Goal: Task Accomplishment & Management: Manage account settings

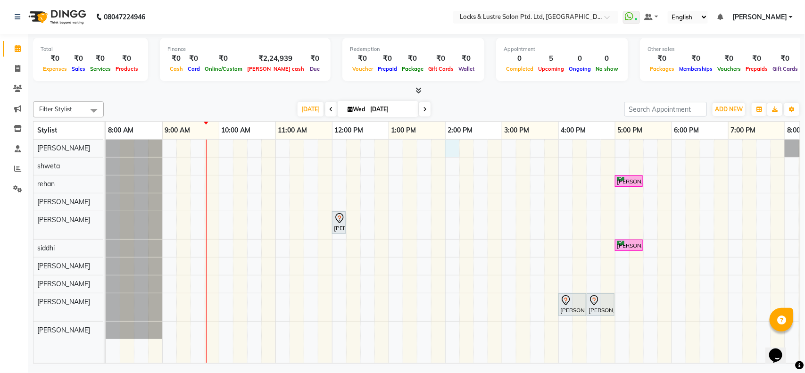
click at [448, 146] on div "grace ashangbam, TK03, 05:00 PM-05:30 PM, FEMALE HAIRCUT 199 - OG tarun namala,…" at bounding box center [558, 251] width 905 height 223
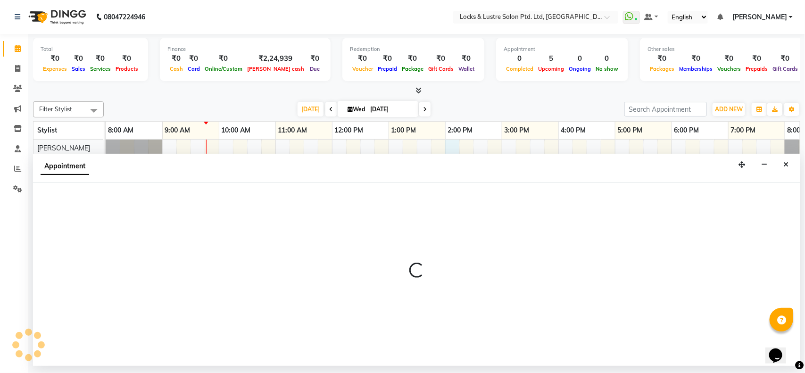
select select "42063"
select select "840"
select select "tentative"
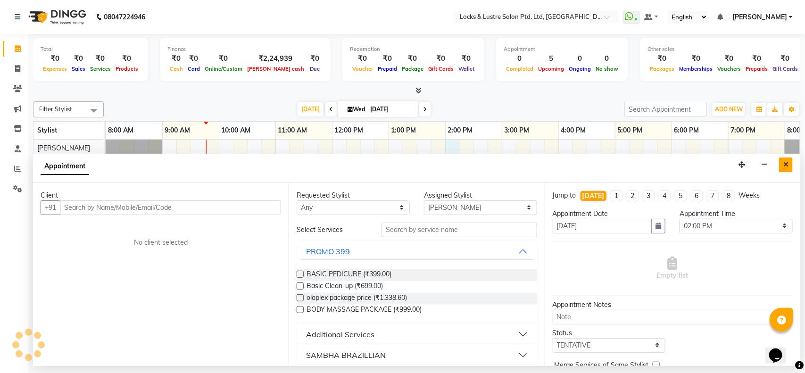
click at [783, 161] on button "Close" at bounding box center [786, 164] width 14 height 15
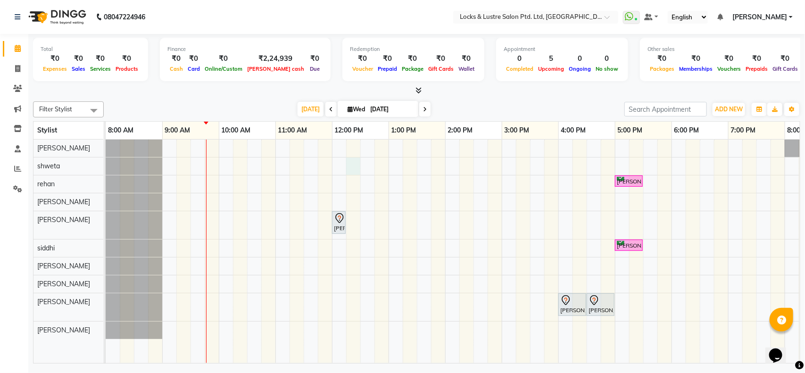
click at [356, 168] on div "grace ashangbam, TK03, 05:00 PM-05:30 PM, FEMALE HAIRCUT 199 - OG tarun namala,…" at bounding box center [558, 251] width 905 height 223
select select "62976"
select select "735"
select select "tentative"
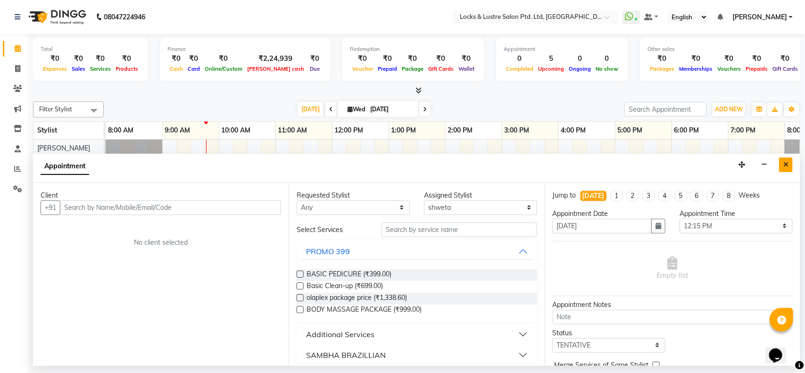
click at [786, 164] on icon "Close" at bounding box center [785, 164] width 5 height 7
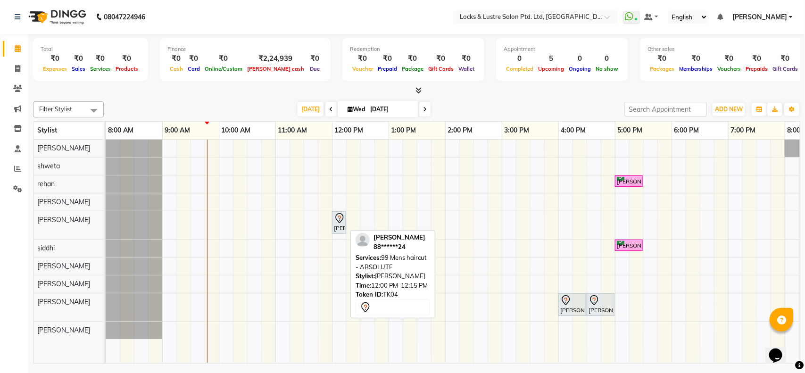
click at [340, 230] on div "[PERSON_NAME], TK04, 12:00 PM-12:15 PM, 99 Mens haircut - ABSOLUTE" at bounding box center [339, 223] width 12 height 20
select select "7"
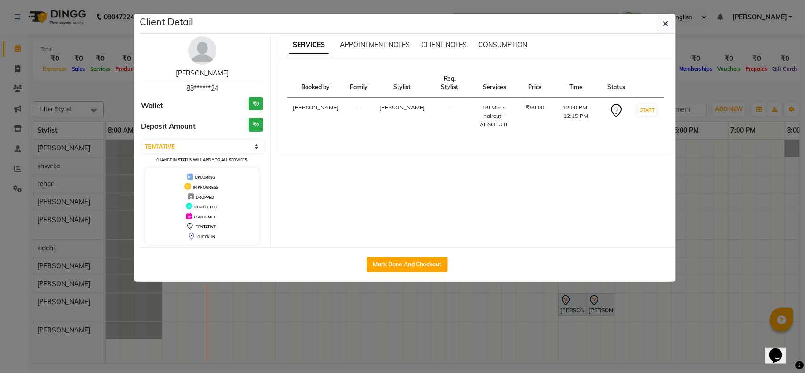
click at [208, 73] on link "[PERSON_NAME]" at bounding box center [202, 73] width 53 height 8
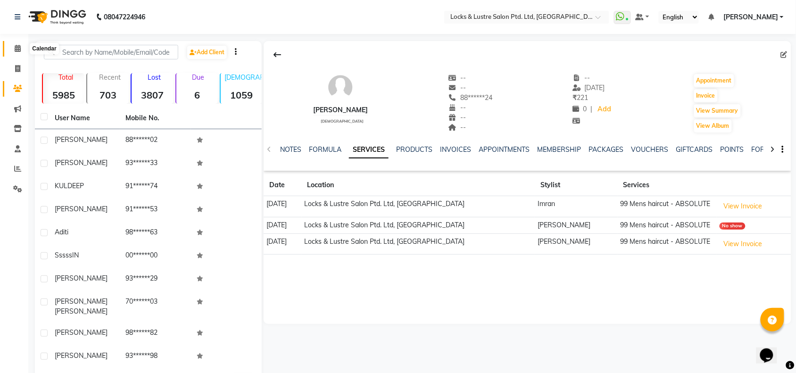
click at [12, 48] on span at bounding box center [17, 48] width 17 height 11
click at [779, 54] on div at bounding box center [528, 55] width 528 height 18
click at [783, 54] on icon at bounding box center [784, 54] width 7 height 7
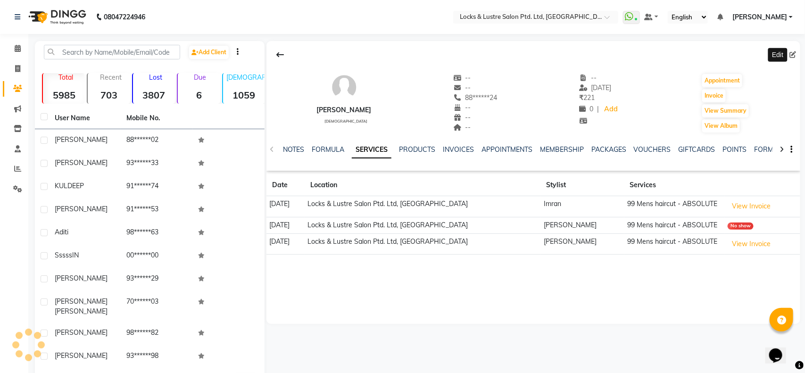
select select "[DEMOGRAPHIC_DATA]"
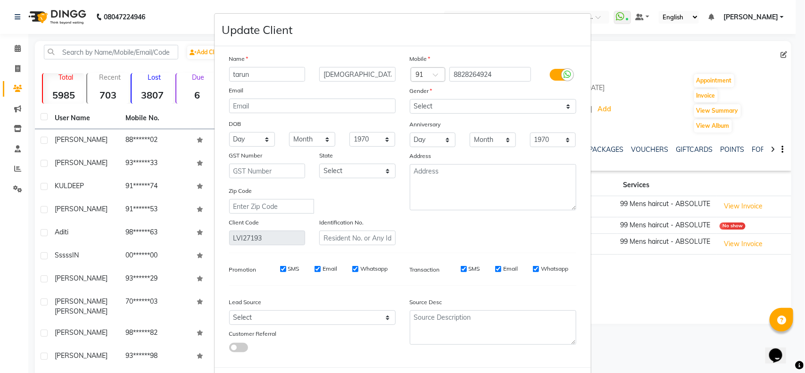
click at [15, 50] on ngb-modal-window "Update Client Name tarun namala Email DOB Day 01 02 03 04 05 06 07 08 09 10 11 …" at bounding box center [402, 186] width 805 height 373
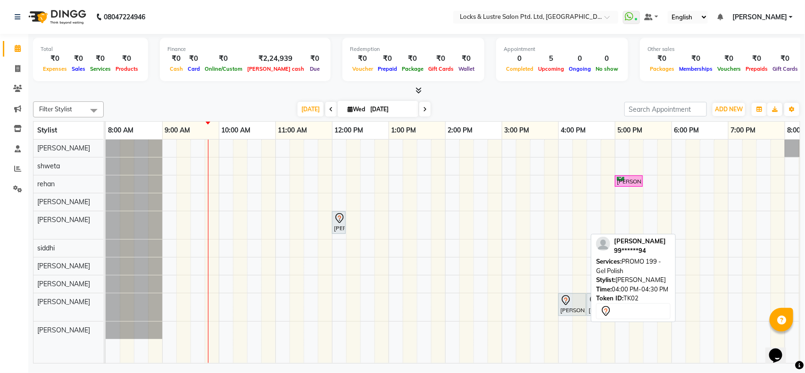
click at [570, 309] on div "PRANALI, TK02, 04:00 PM-04:30 PM, PROMO 199 - Gel Polish" at bounding box center [572, 305] width 26 height 20
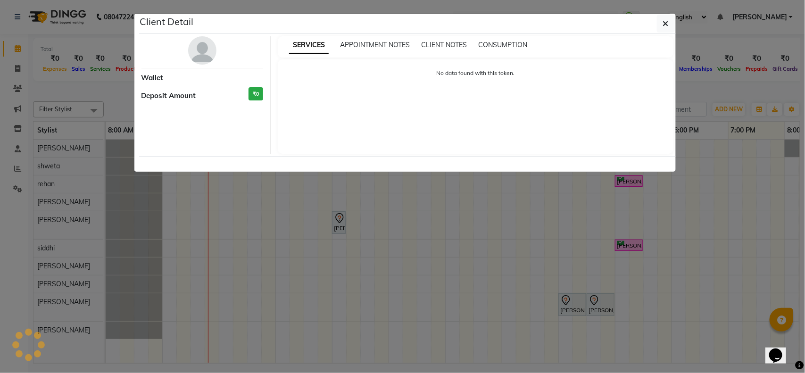
select select "7"
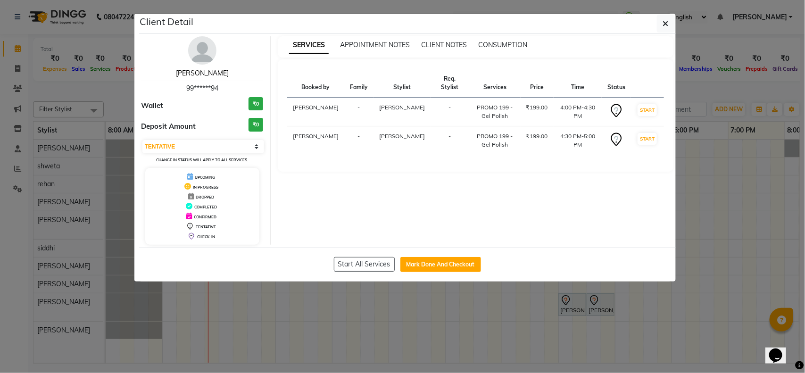
click at [211, 76] on link "PRANALI" at bounding box center [202, 73] width 53 height 8
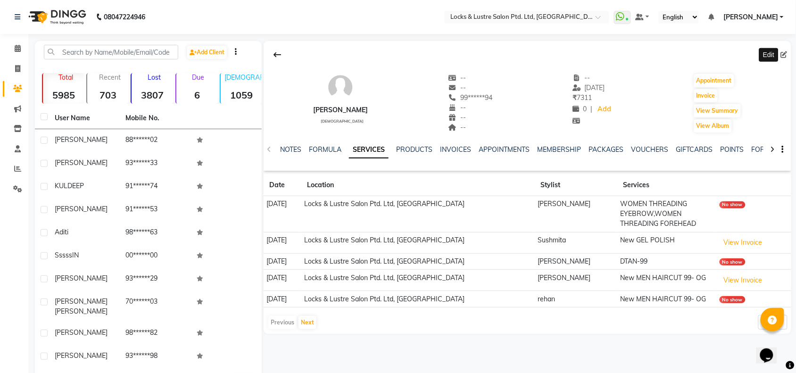
click at [783, 56] on icon at bounding box center [784, 54] width 7 height 7
select select "[DEMOGRAPHIC_DATA]"
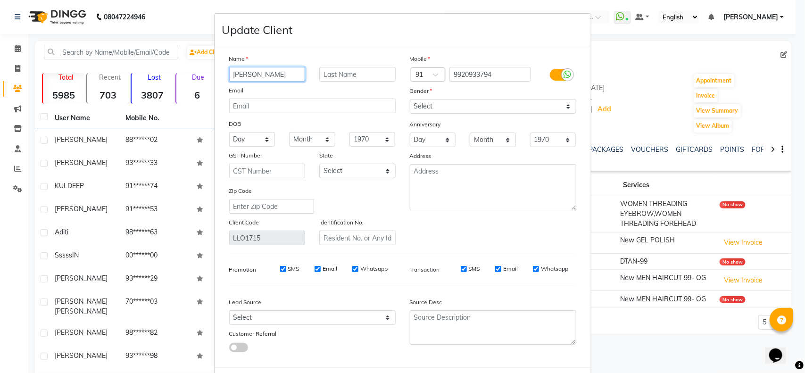
scroll to position [42, 0]
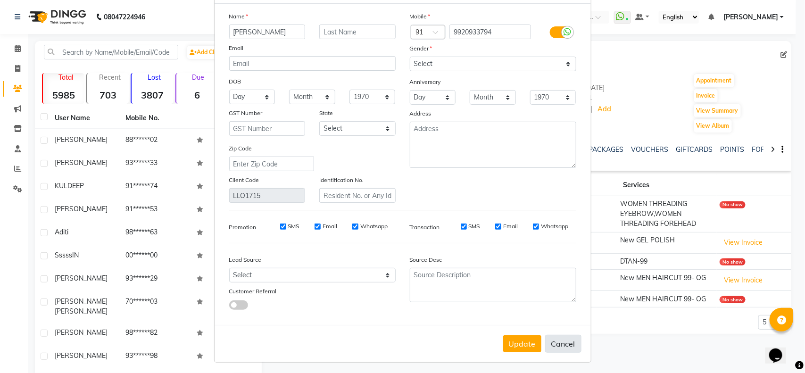
click at [563, 340] on button "Cancel" at bounding box center [563, 344] width 36 height 18
select select
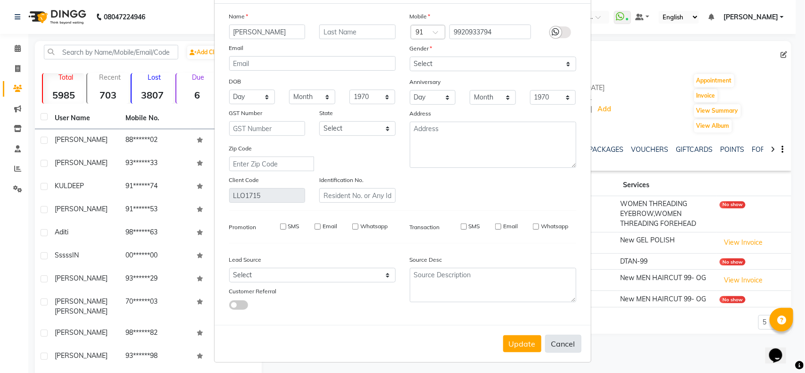
select select
checkbox input "false"
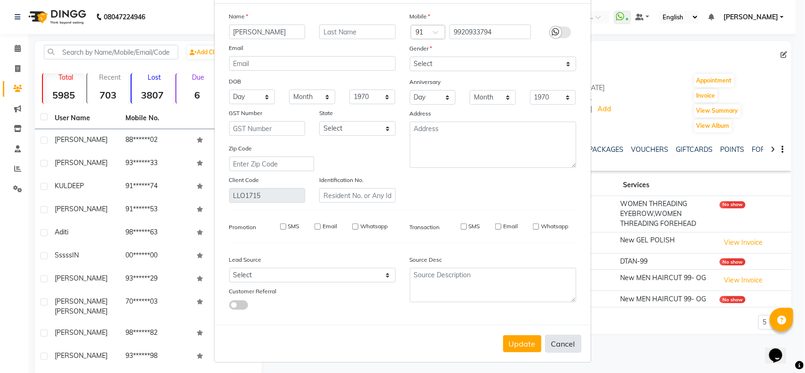
checkbox input "false"
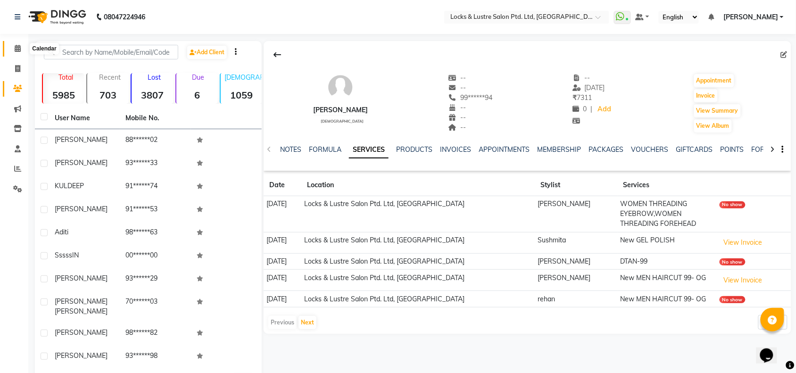
click at [11, 45] on span at bounding box center [17, 48] width 17 height 11
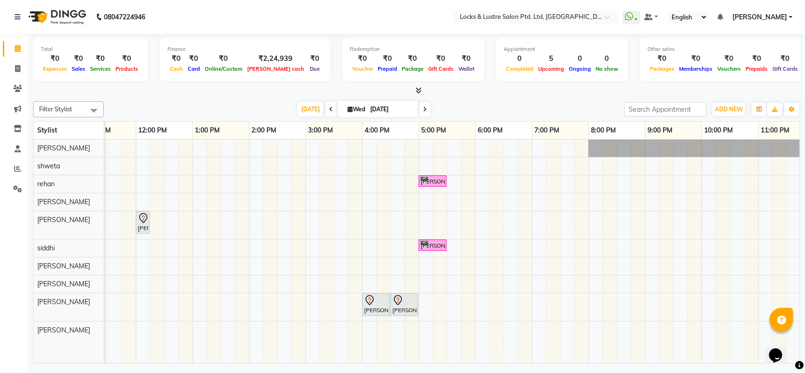
scroll to position [0, 197]
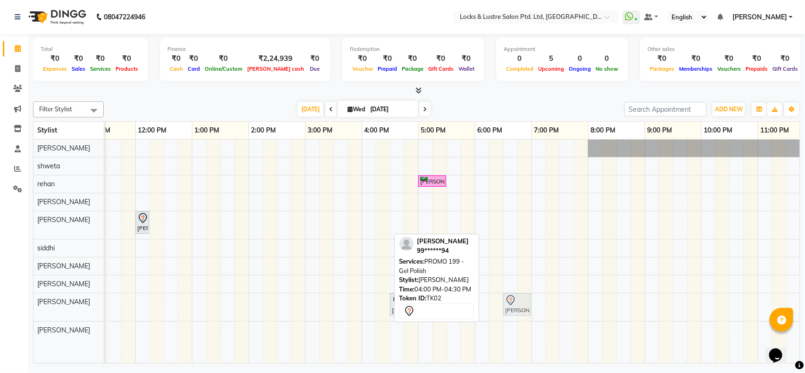
drag, startPoint x: 373, startPoint y: 310, endPoint x: 513, endPoint y: 312, distance: 139.6
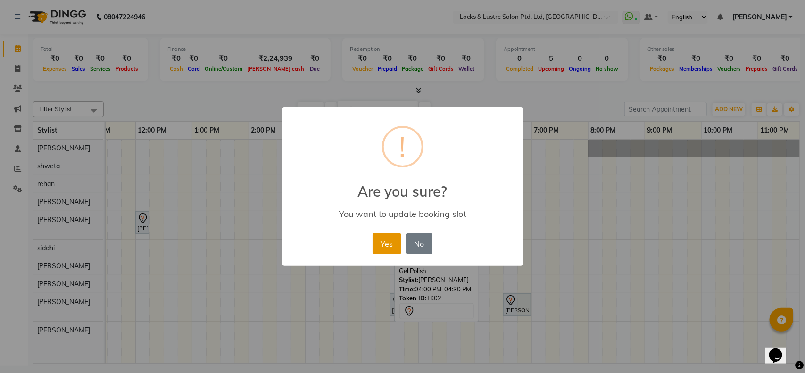
click at [388, 246] on button "Yes" at bounding box center [386, 243] width 29 height 21
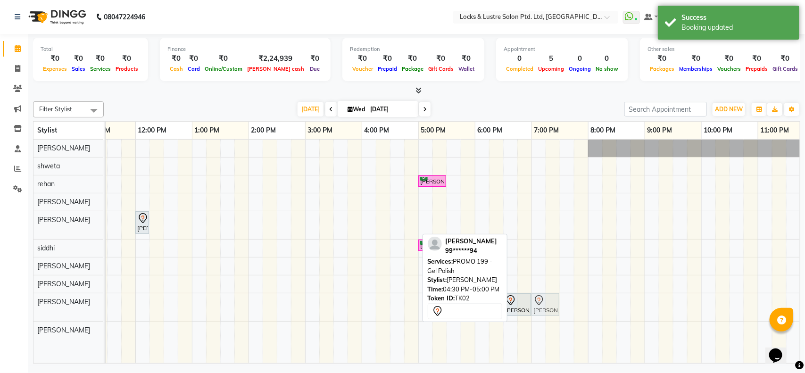
drag, startPoint x: 392, startPoint y: 312, endPoint x: 533, endPoint y: 310, distance: 141.4
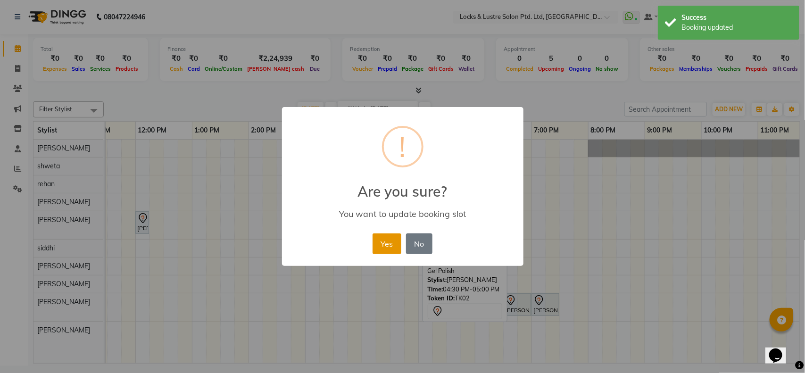
click at [383, 244] on button "Yes" at bounding box center [386, 243] width 29 height 21
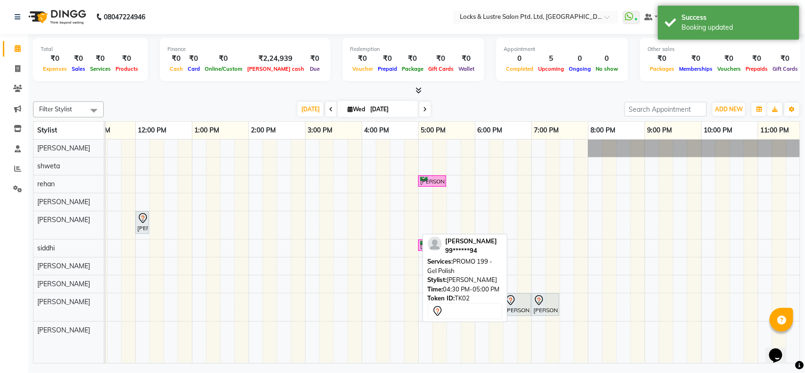
click at [453, 102] on div "Today Wed 01-10-2025" at bounding box center [363, 109] width 511 height 14
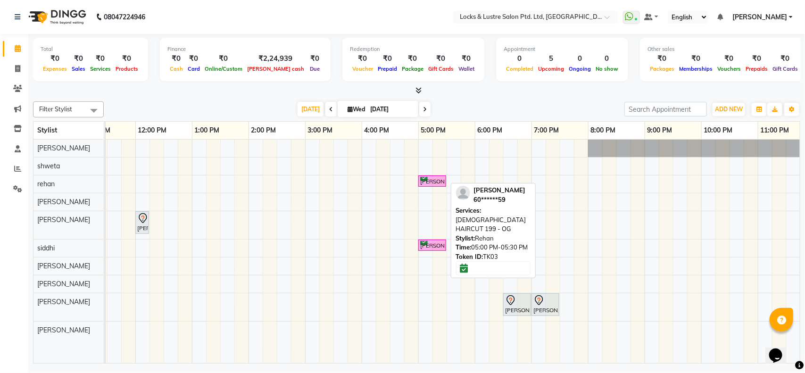
click at [423, 181] on div "[PERSON_NAME], TK03, 05:00 PM-05:30 PM, [DEMOGRAPHIC_DATA] HAIRCUT 199 - OG" at bounding box center [432, 181] width 26 height 9
select select "6"
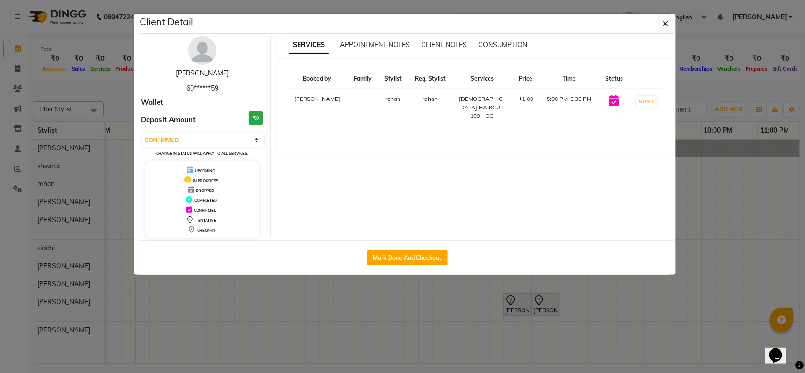
click at [191, 73] on link "grace ashangbam" at bounding box center [202, 73] width 53 height 8
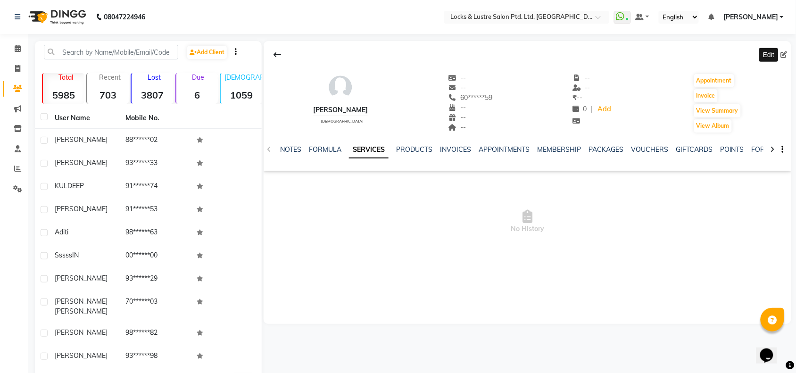
click at [783, 54] on icon at bounding box center [784, 54] width 7 height 7
select select "female"
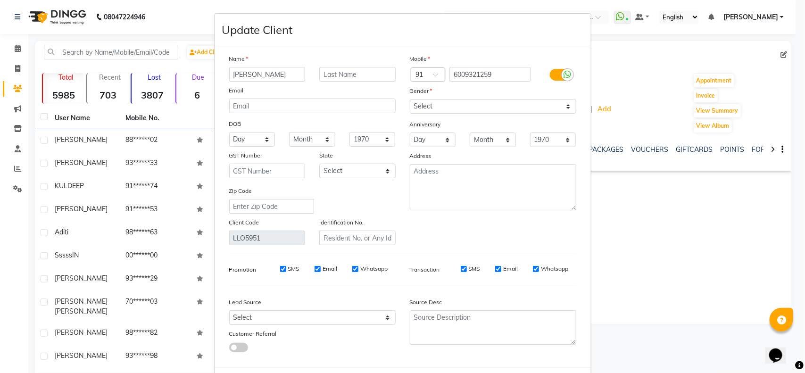
click at [13, 46] on ngb-modal-window "Update Client Name grace ashangbam Email DOB Day 01 02 03 04 05 06 07 08 09 10 …" at bounding box center [402, 186] width 805 height 373
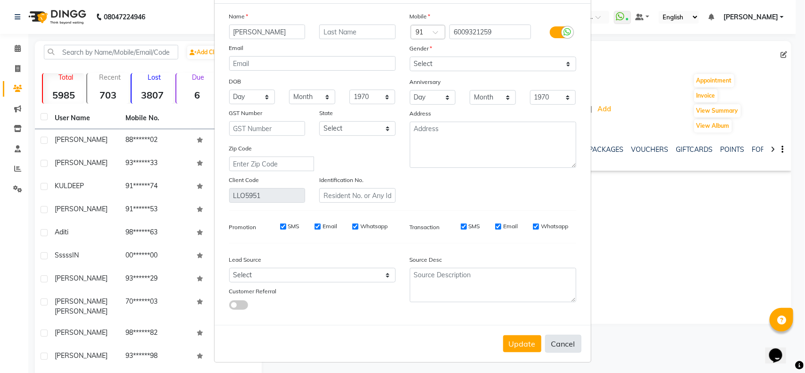
click at [558, 338] on button "Cancel" at bounding box center [563, 344] width 36 height 18
select select
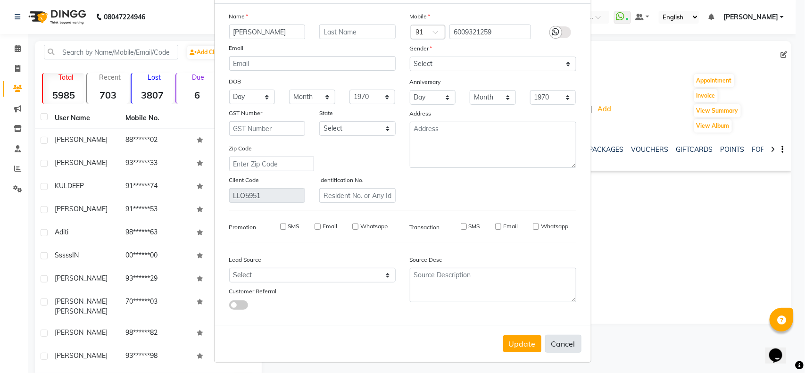
select select
checkbox input "false"
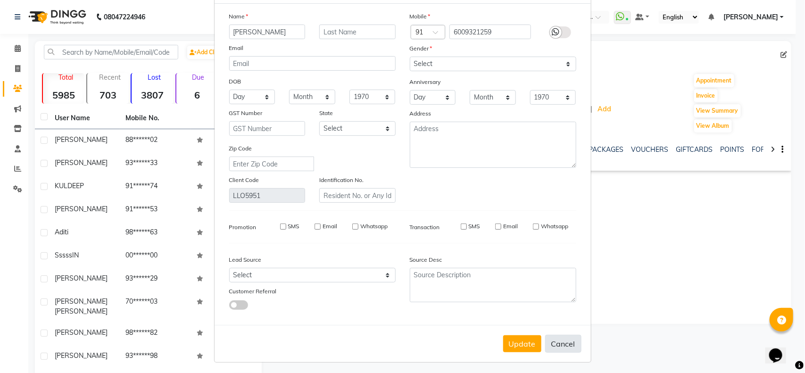
checkbox input "false"
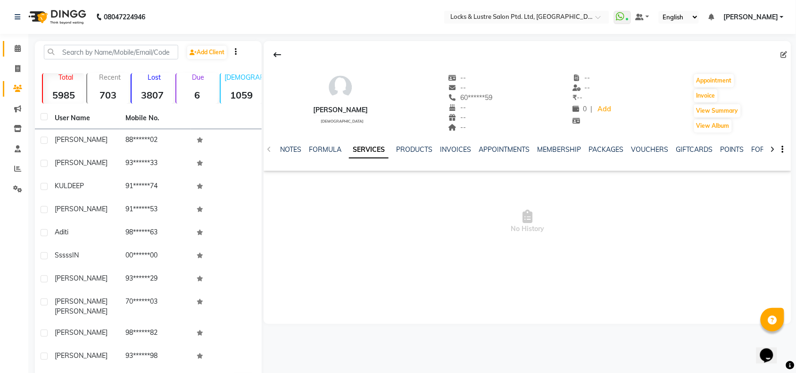
click at [8, 51] on link "Calendar" at bounding box center [14, 49] width 23 height 16
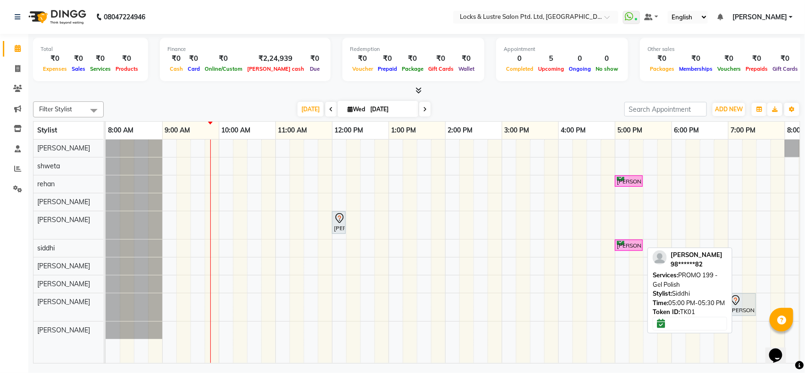
click at [624, 247] on div "sakshi, TK01, 05:00 PM-05:30 PM, PROMO 199 - Gel Polish" at bounding box center [629, 245] width 26 height 9
select select "6"
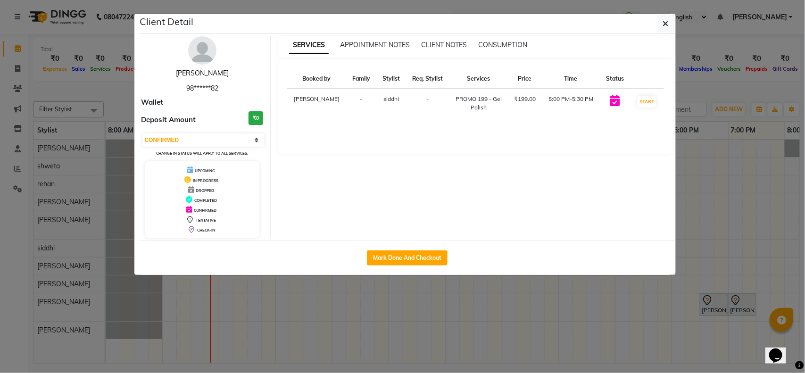
click at [196, 72] on link "[PERSON_NAME]" at bounding box center [202, 73] width 53 height 8
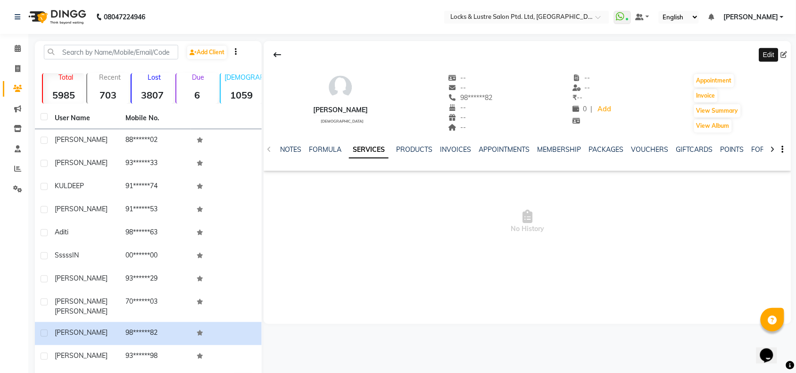
click at [783, 52] on icon at bounding box center [784, 54] width 7 height 7
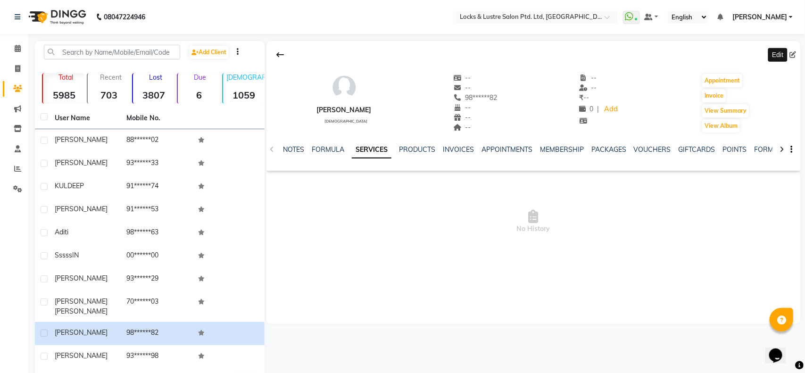
select select "female"
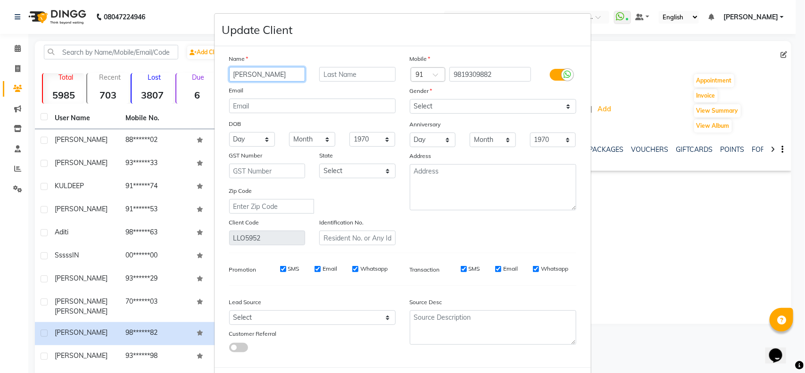
scroll to position [42, 0]
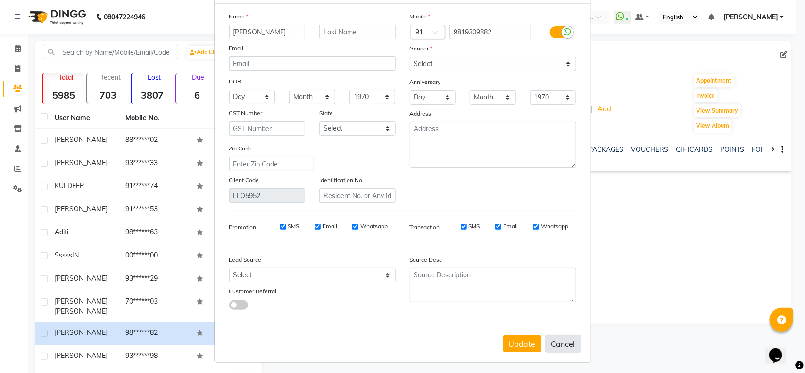
click at [551, 342] on button "Cancel" at bounding box center [563, 344] width 36 height 18
select select
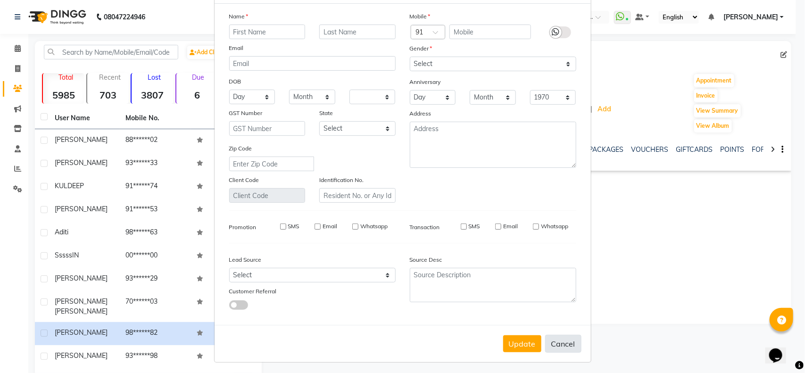
select select
checkbox input "false"
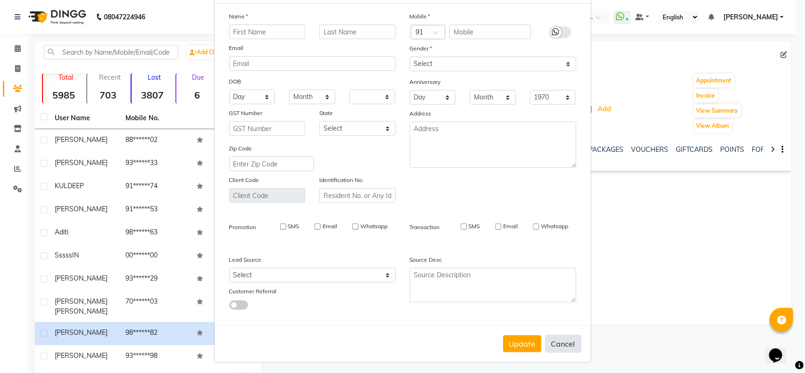
checkbox input "false"
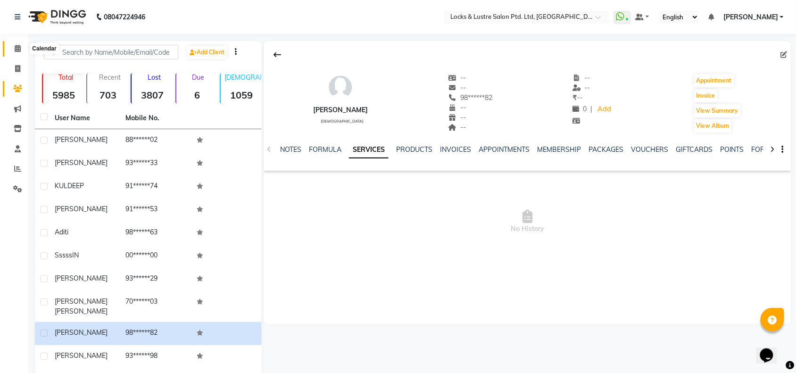
click at [15, 50] on icon at bounding box center [18, 48] width 6 height 7
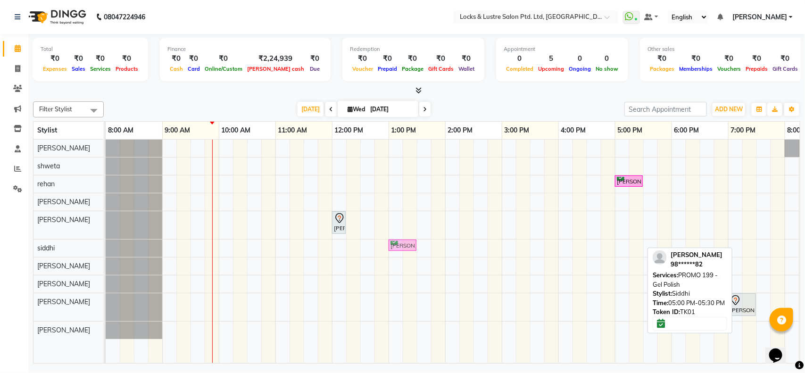
drag, startPoint x: 634, startPoint y: 247, endPoint x: 407, endPoint y: 255, distance: 227.4
click at [407, 255] on div "grace ashangbam, TK03, 05:00 PM-05:30 PM, FEMALE HAIRCUT 199 - OG tarun namala,…" at bounding box center [558, 251] width 905 height 223
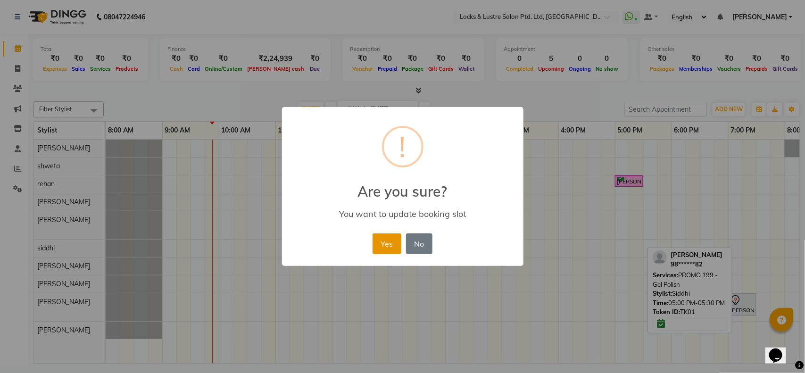
click at [385, 246] on button "Yes" at bounding box center [386, 243] width 29 height 21
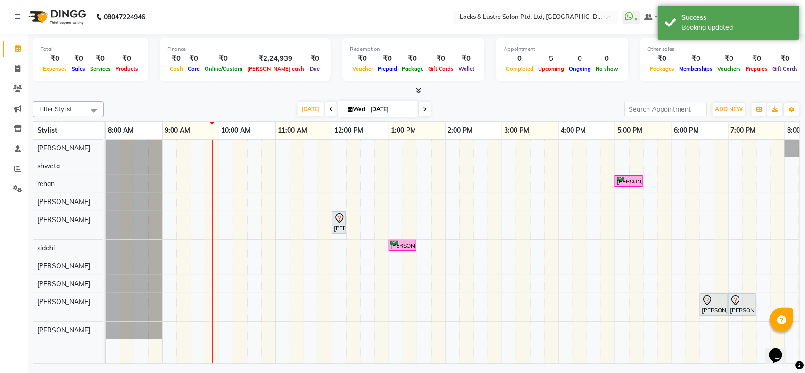
scroll to position [0, 129]
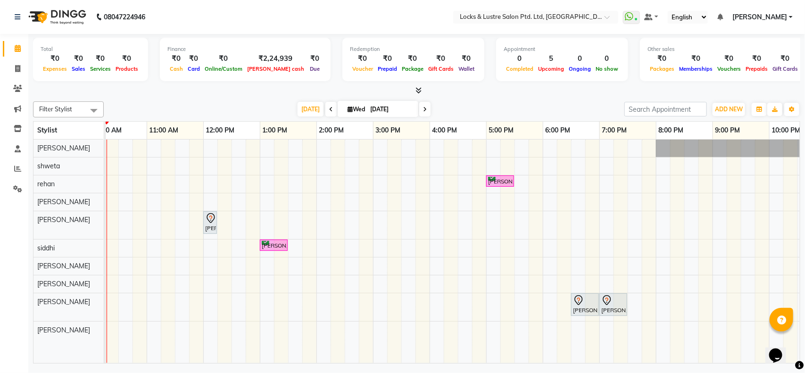
click at [423, 111] on icon at bounding box center [425, 110] width 4 height 6
type input "02-10-2025"
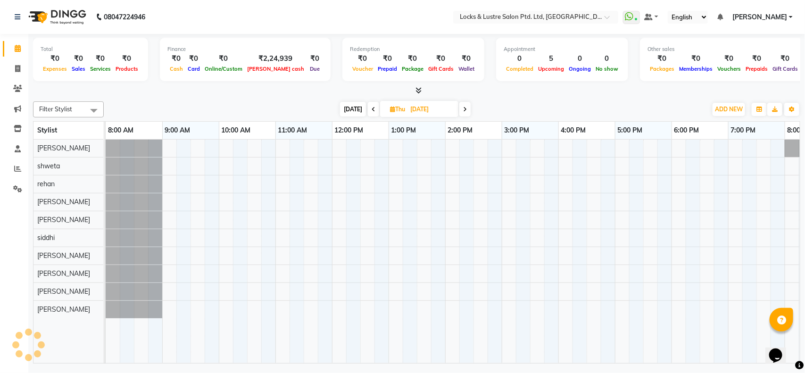
scroll to position [0, 114]
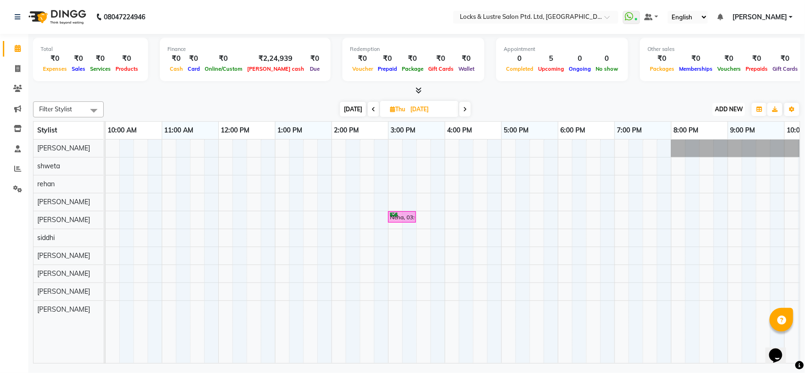
click at [724, 109] on span "ADD NEW" at bounding box center [729, 109] width 28 height 7
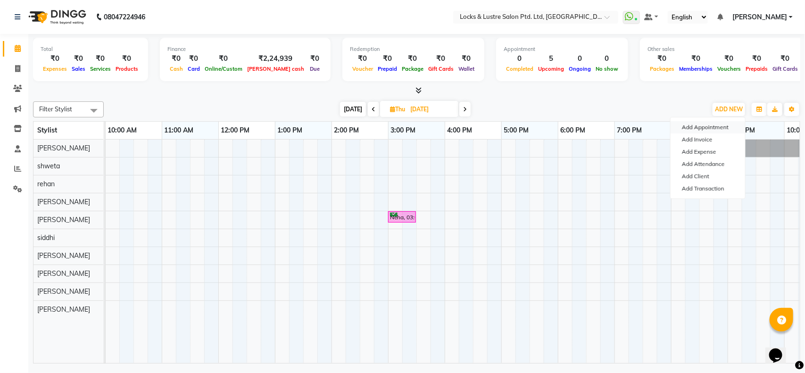
click at [694, 128] on button "Add Appointment" at bounding box center [707, 127] width 74 height 12
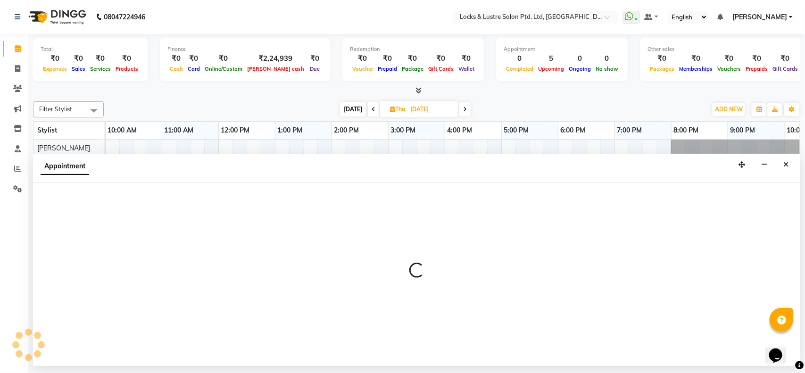
select select "tentative"
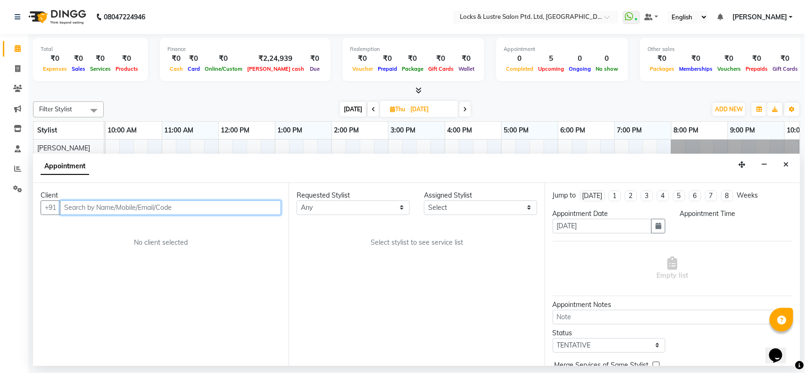
select select "540"
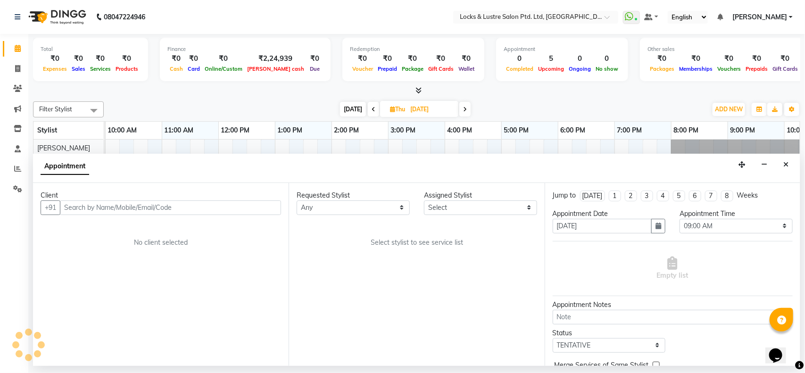
click at [778, 164] on div "Appointment" at bounding box center [416, 168] width 767 height 29
click at [785, 166] on icon "Close" at bounding box center [785, 164] width 5 height 7
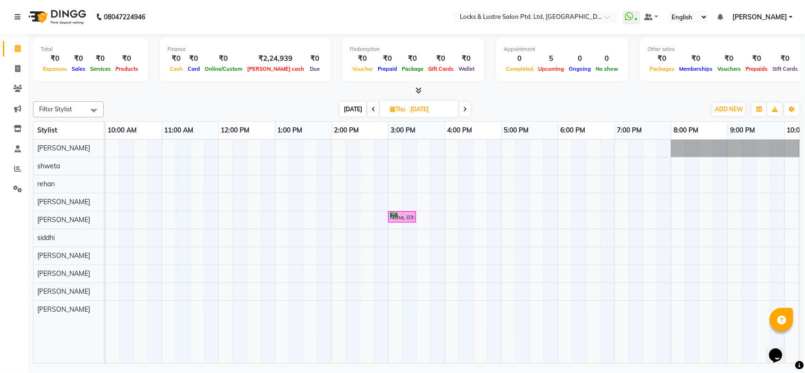
click at [346, 109] on span "[DATE]" at bounding box center [353, 109] width 26 height 15
type input "[DATE]"
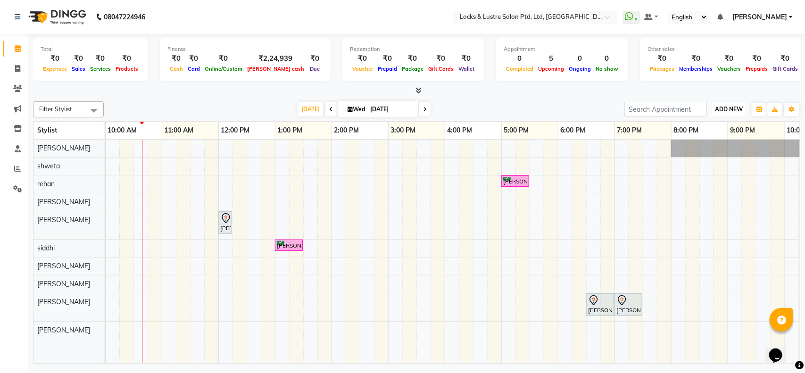
click at [726, 109] on span "ADD NEW" at bounding box center [729, 109] width 28 height 7
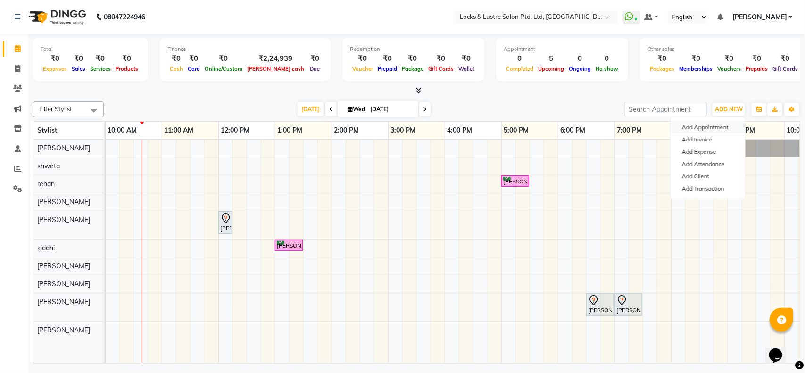
click at [706, 128] on button "Add Appointment" at bounding box center [707, 127] width 74 height 12
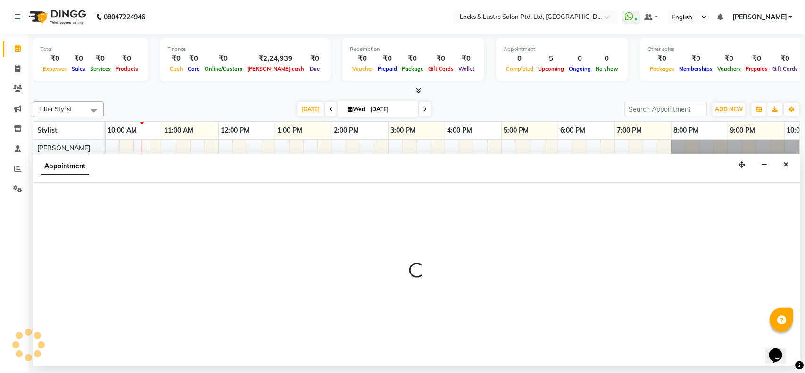
select select "540"
select select "tentative"
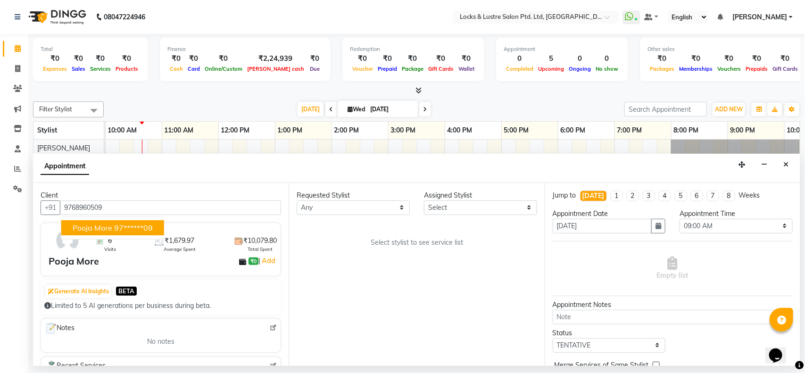
click at [130, 225] on ngb-highlight "97******09" at bounding box center [133, 227] width 39 height 9
type input "97******09"
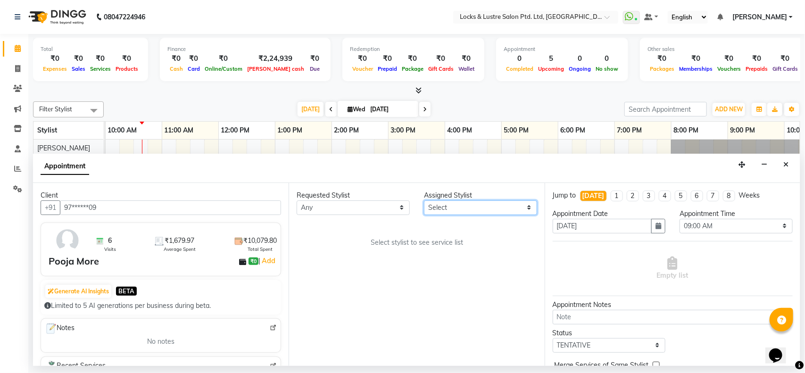
click at [451, 208] on select "Select [PERSON_NAME] [PERSON_NAME] [PERSON_NAME] [PERSON_NAME] [PERSON_NAME] [P…" at bounding box center [480, 207] width 113 height 15
select select "89163"
click at [424, 200] on select "Select [PERSON_NAME] [PERSON_NAME] [PERSON_NAME] [PERSON_NAME] [PERSON_NAME] [P…" at bounding box center [480, 207] width 113 height 15
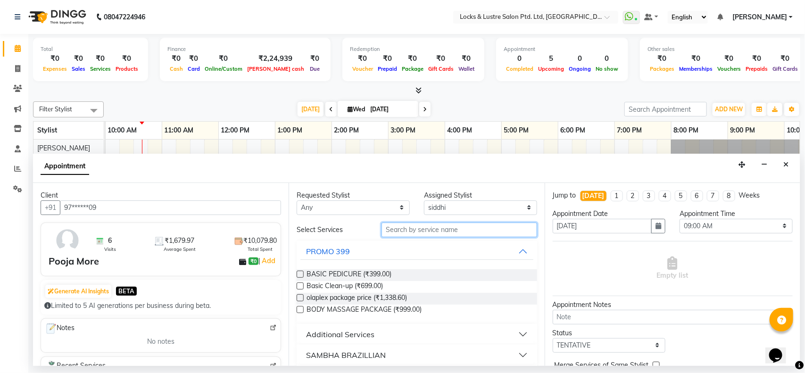
click at [404, 231] on input "text" at bounding box center [459, 230] width 156 height 15
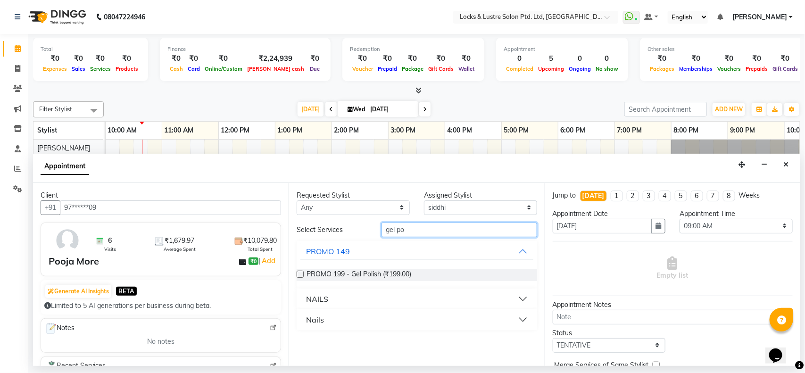
type input "gel po"
click at [298, 274] on label at bounding box center [300, 274] width 7 height 7
click at [298, 274] on input "checkbox" at bounding box center [300, 275] width 6 height 6
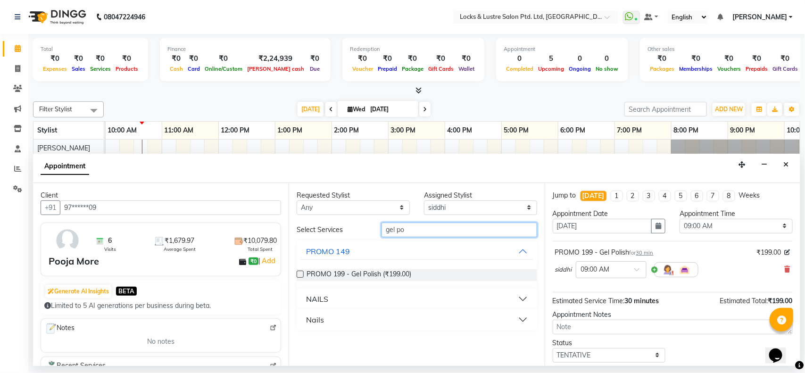
click at [420, 229] on input "gel po" at bounding box center [459, 230] width 156 height 15
click at [300, 274] on label at bounding box center [300, 274] width 7 height 7
click at [300, 274] on input "checkbox" at bounding box center [300, 275] width 6 height 6
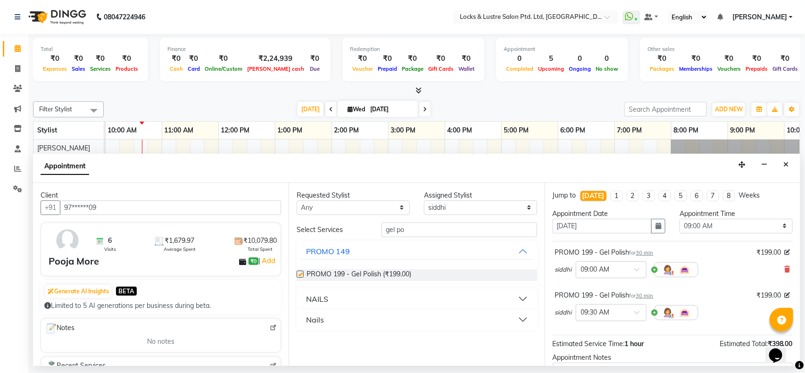
checkbox input "false"
click at [624, 269] on div at bounding box center [611, 269] width 70 height 10
click at [592, 349] on div "02:30 PM" at bounding box center [611, 346] width 70 height 17
click at [603, 307] on input "text" at bounding box center [601, 312] width 41 height 10
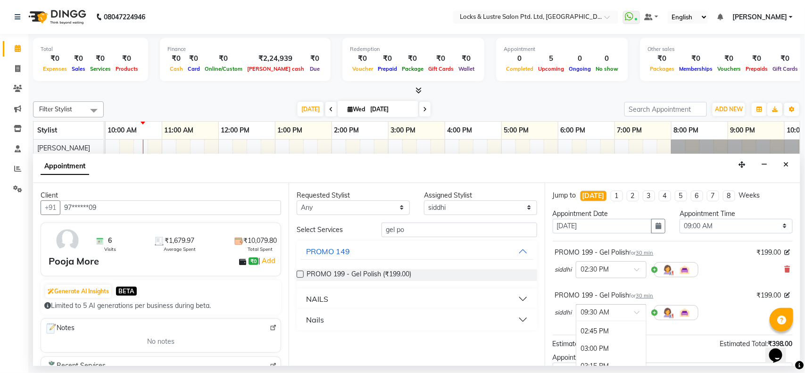
scroll to position [402, 0]
click at [597, 332] on div "02:45 PM" at bounding box center [611, 330] width 70 height 17
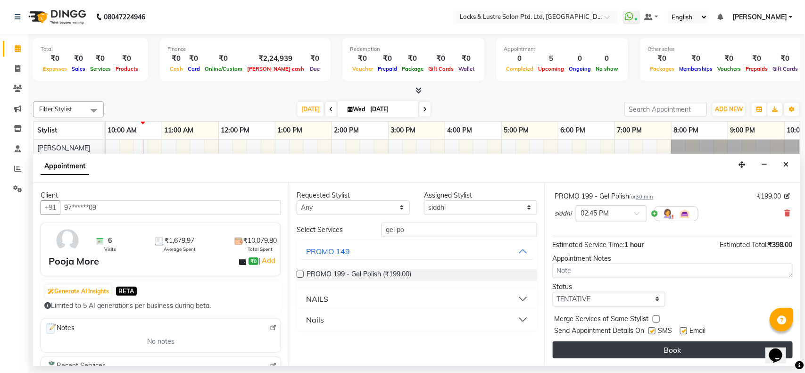
click at [631, 352] on button "Book" at bounding box center [673, 349] width 240 height 17
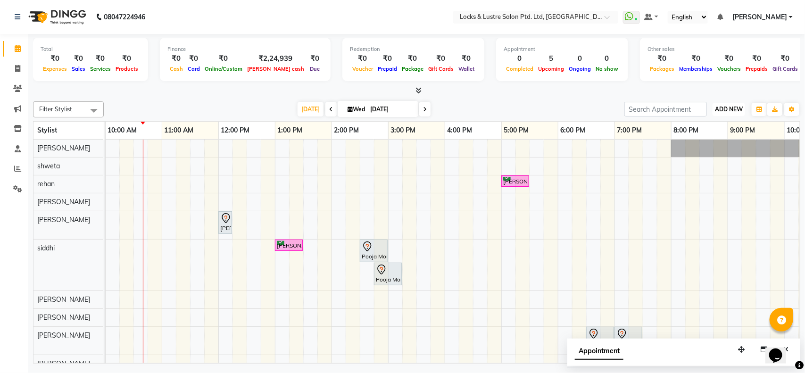
click at [738, 107] on span "ADD NEW" at bounding box center [729, 109] width 28 height 7
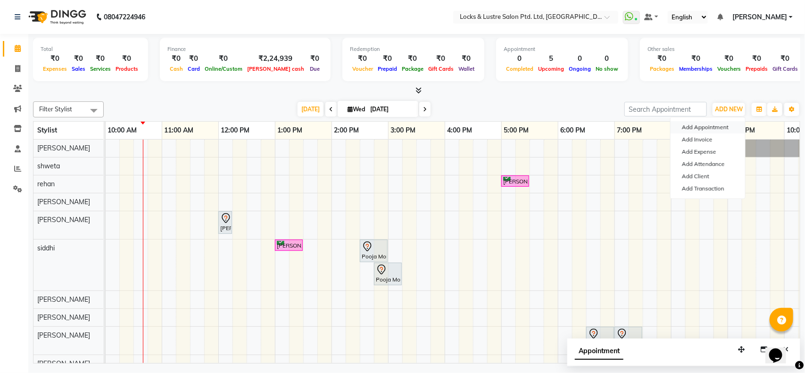
click at [689, 125] on button "Add Appointment" at bounding box center [707, 127] width 74 height 12
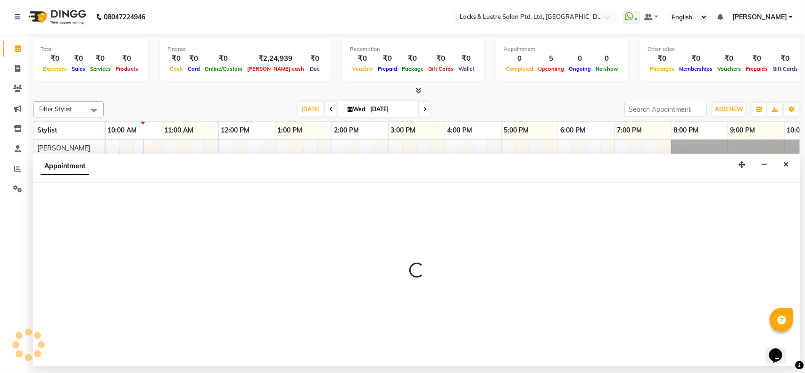
select select "540"
select select "tentative"
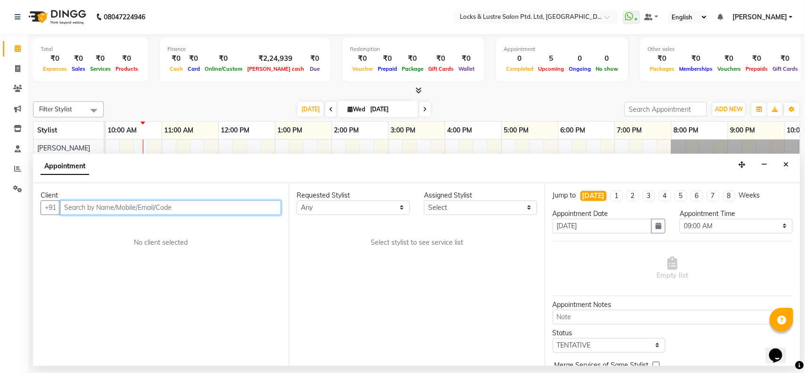
click at [145, 206] on input "text" at bounding box center [170, 207] width 221 height 15
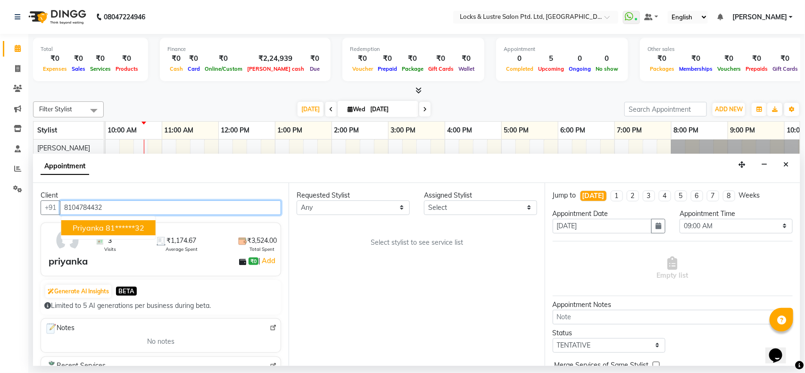
click at [119, 229] on ngb-highlight "81******32" at bounding box center [125, 227] width 39 height 9
type input "81******32"
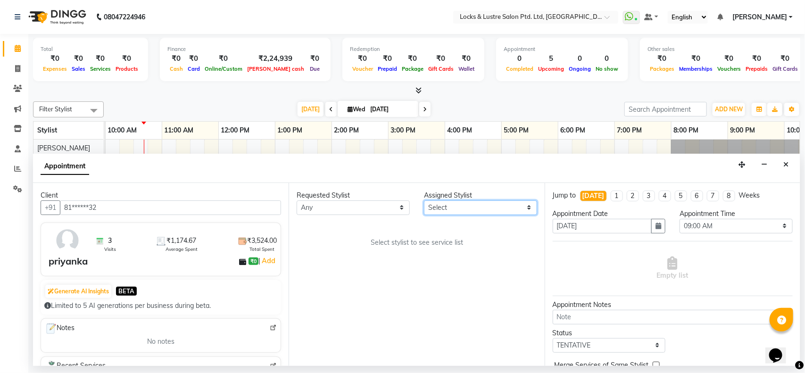
click at [458, 210] on select "Select [PERSON_NAME] [PERSON_NAME] [PERSON_NAME] [PERSON_NAME] [PERSON_NAME] [P…" at bounding box center [480, 207] width 113 height 15
select select "62976"
click at [424, 200] on select "Select [PERSON_NAME] [PERSON_NAME] [PERSON_NAME] [PERSON_NAME] [PERSON_NAME] [P…" at bounding box center [480, 207] width 113 height 15
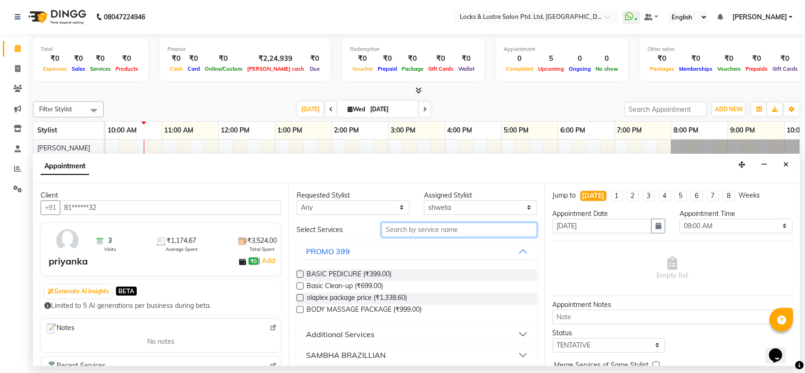
click at [427, 227] on input "text" at bounding box center [459, 230] width 156 height 15
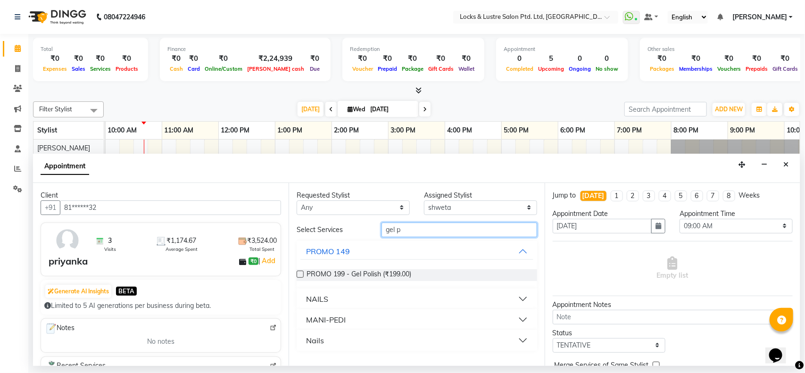
type input "gel p"
click at [303, 275] on label at bounding box center [300, 274] width 7 height 7
click at [303, 275] on input "checkbox" at bounding box center [300, 275] width 6 height 6
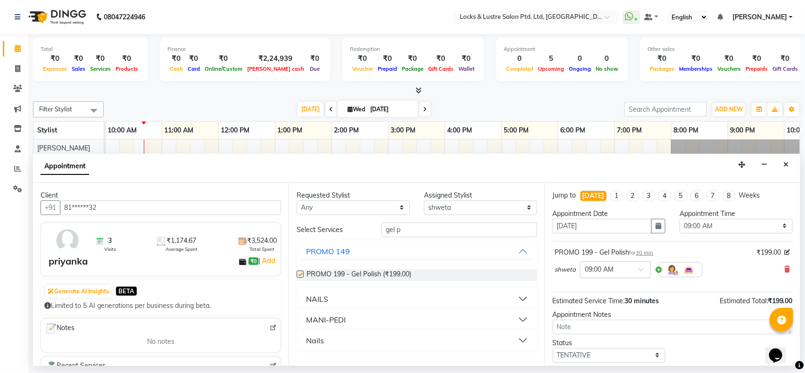
checkbox input "false"
click at [627, 274] on div "× 09:00 AM" at bounding box center [607, 269] width 55 height 10
click at [604, 329] on div "04:00 PM" at bounding box center [615, 331] width 70 height 17
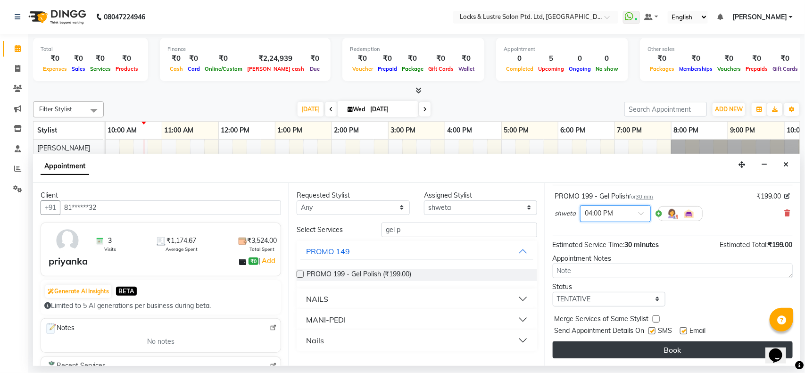
click at [631, 350] on button "Book" at bounding box center [673, 349] width 240 height 17
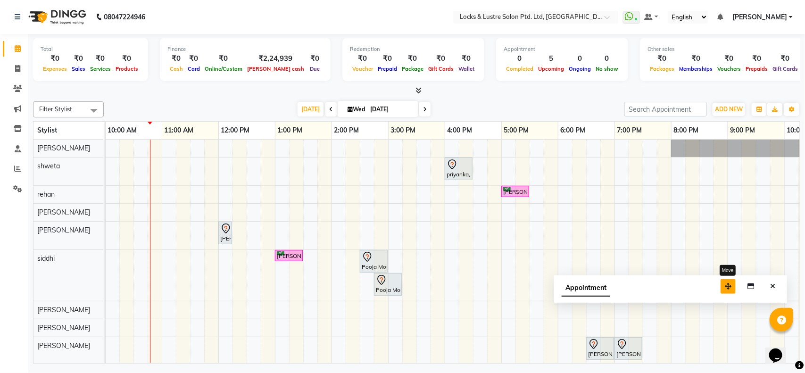
drag, startPoint x: 740, startPoint y: 351, endPoint x: 727, endPoint y: 284, distance: 68.2
click at [727, 284] on icon "button" at bounding box center [728, 286] width 7 height 7
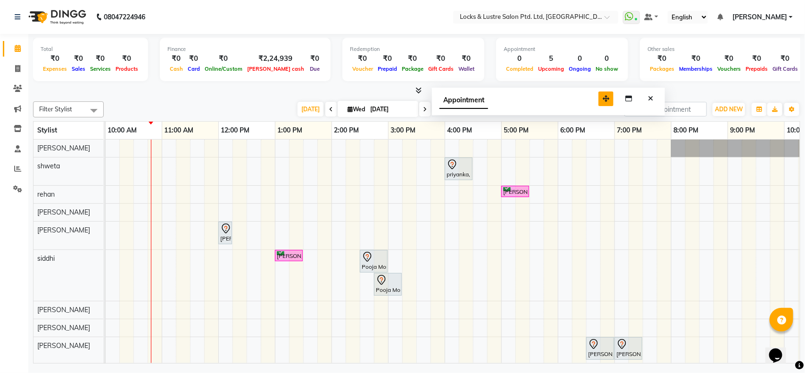
drag, startPoint x: 727, startPoint y: 284, endPoint x: 605, endPoint y: 100, distance: 220.7
click at [605, 100] on icon "button" at bounding box center [606, 98] width 7 height 7
click at [631, 99] on icon "button" at bounding box center [628, 98] width 7 height 7
select select "tentative"
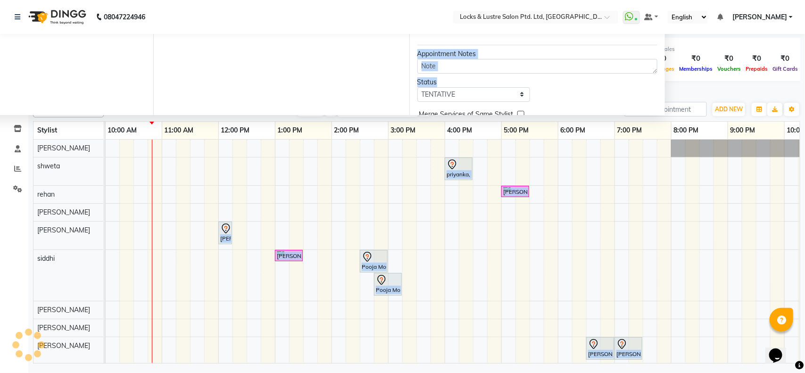
scroll to position [48, 0]
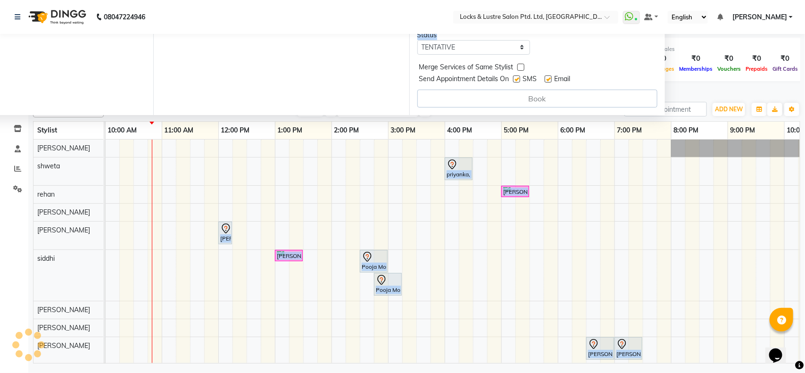
type input "[DATE]"
select select
drag, startPoint x: 565, startPoint y: 100, endPoint x: 616, endPoint y: 220, distance: 130.1
click at [616, 220] on div "Filter Stylist Select All anushree Hashim Salmani muskan shaikh Rachna Salvi Ra…" at bounding box center [416, 231] width 767 height 266
click at [727, 107] on span "ADD NEW" at bounding box center [729, 109] width 28 height 7
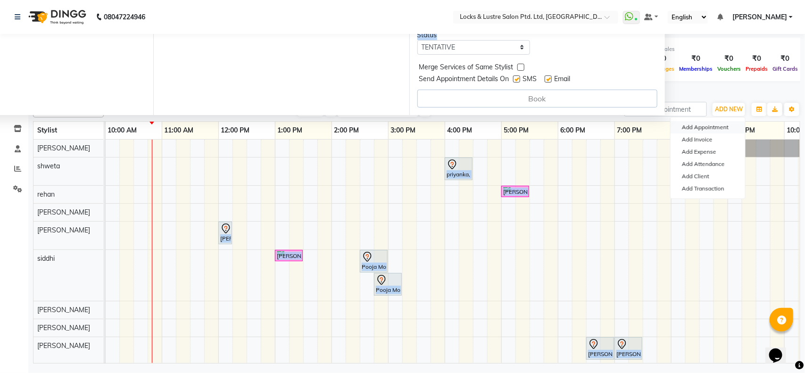
click at [700, 126] on button "Add Appointment" at bounding box center [707, 127] width 74 height 12
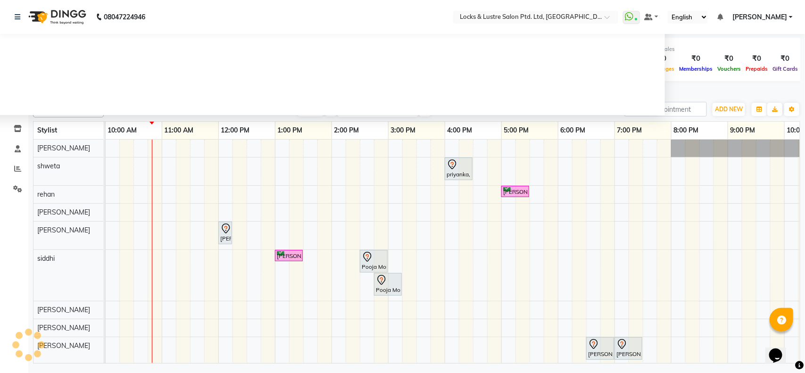
select select "540"
select select "tentative"
drag, startPoint x: 387, startPoint y: 72, endPoint x: 403, endPoint y: 106, distance: 37.7
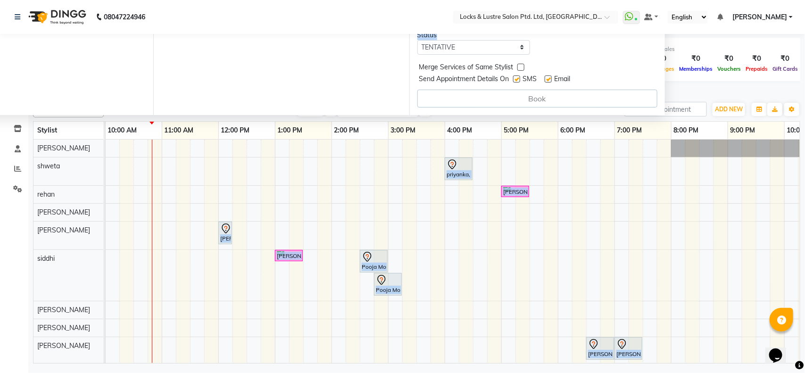
drag, startPoint x: 646, startPoint y: 101, endPoint x: 675, endPoint y: 168, distance: 72.7
click at [675, 168] on div "Filter Stylist Select All anushree Hashim Salmani muskan shaikh Rachna Salvi Ra…" at bounding box center [416, 231] width 767 height 266
click at [349, 96] on div "Requested Stylist Any anushree Hashim Salmani muskan shaikh Rachna Salvi Rajnan…" at bounding box center [281, 23] width 256 height 183
drag, startPoint x: 364, startPoint y: 98, endPoint x: 387, endPoint y: 152, distance: 58.5
click at [387, 152] on div "Filter Stylist Select All anushree Hashim Salmani muskan shaikh Rachna Salvi Ra…" at bounding box center [416, 231] width 767 height 266
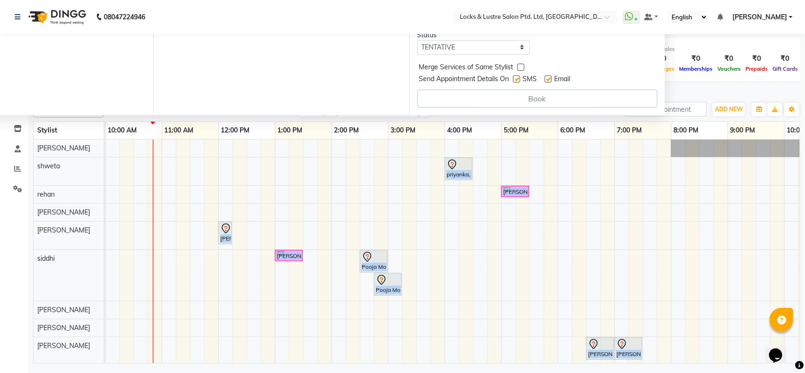
click at [69, 108] on div "Client +91 No client selected" at bounding box center [26, 23] width 256 height 183
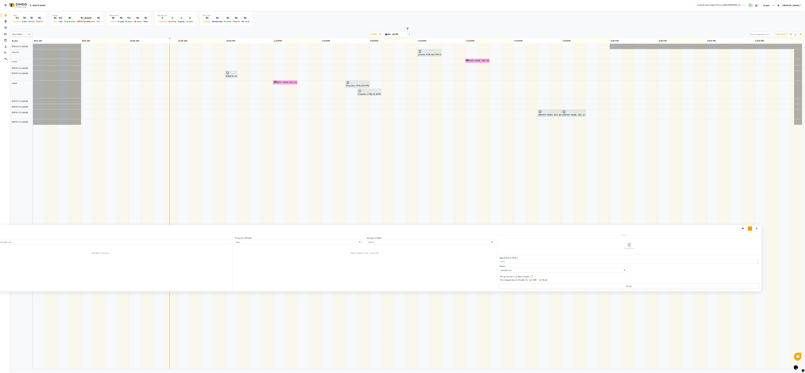
scroll to position [49, 0]
drag, startPoint x: 384, startPoint y: 3, endPoint x: 1296, endPoint y: 867, distance: 1255.9
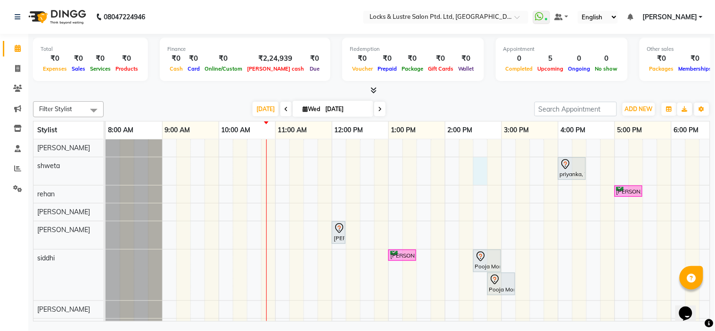
click at [478, 174] on div "priyanka, TK06, 04:00 PM-04:30 PM, PROMO 199 - Gel Polish grace ashangbam, TK03…" at bounding box center [558, 261] width 905 height 243
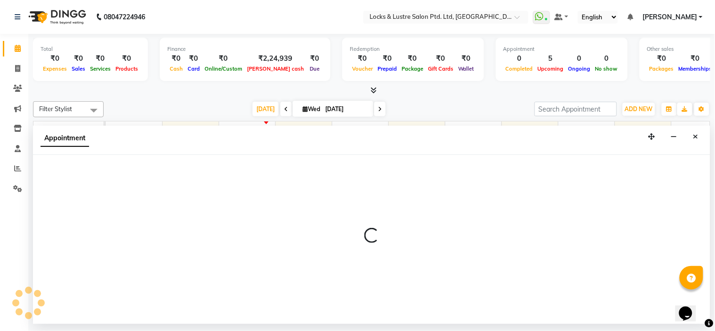
select select "62976"
select select "tentative"
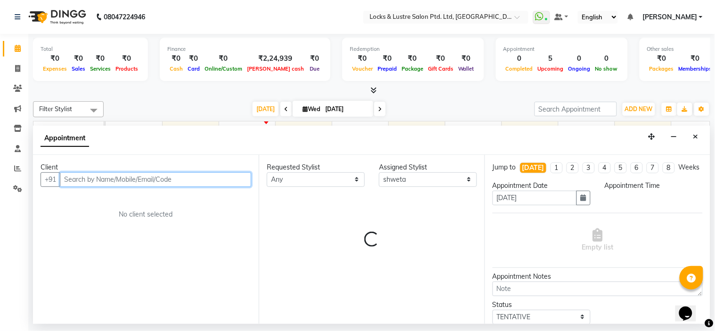
select select "870"
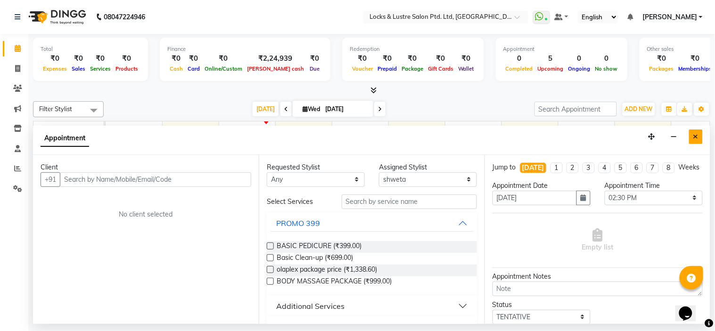
click at [698, 135] on icon "Close" at bounding box center [696, 136] width 5 height 7
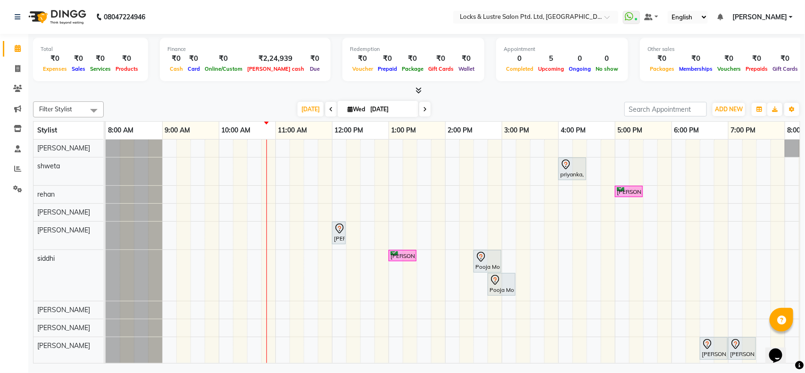
drag, startPoint x: 703, startPoint y: 0, endPoint x: 522, endPoint y: 109, distance: 211.9
click at [522, 109] on div "Today Wed 01-10-2025" at bounding box center [363, 109] width 511 height 14
click at [725, 112] on span "ADD NEW" at bounding box center [729, 109] width 28 height 7
click at [702, 129] on button "Add Appointment" at bounding box center [707, 127] width 74 height 12
select select "tentative"
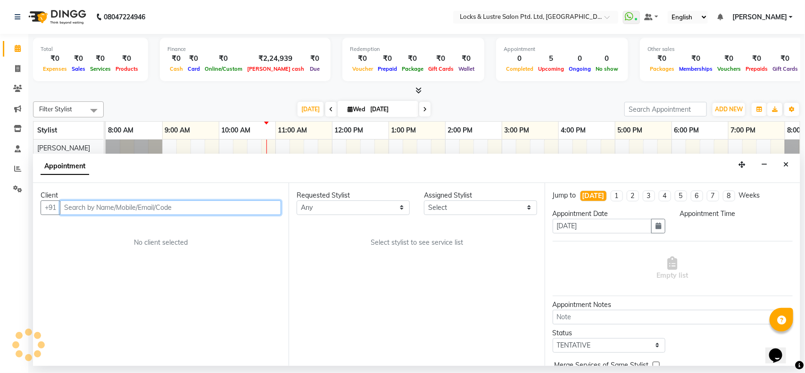
select select "540"
type input "9004776773"
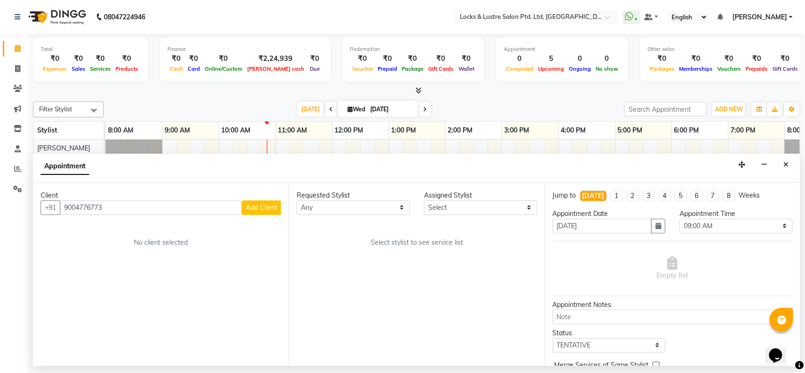
click at [263, 208] on span "Add Client" at bounding box center [262, 207] width 32 height 8
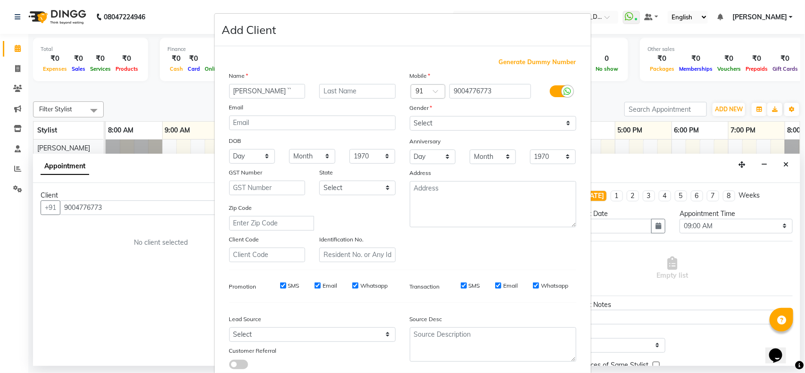
type input "Reeyan ``"
click at [445, 123] on select "Select Male Female Other Prefer Not To Say" at bounding box center [493, 123] width 166 height 15
select select "female"
click at [410, 116] on select "Select Male Female Other Prefer Not To Say" at bounding box center [493, 123] width 166 height 15
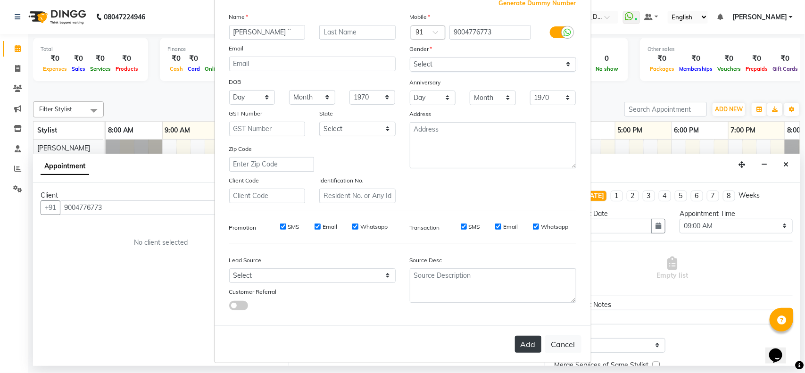
click at [527, 339] on button "Add" at bounding box center [528, 344] width 26 height 17
type input "90******73"
select select
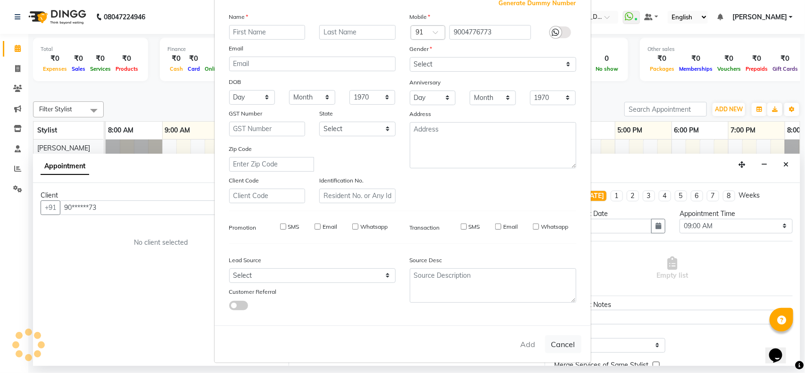
select select
checkbox input "false"
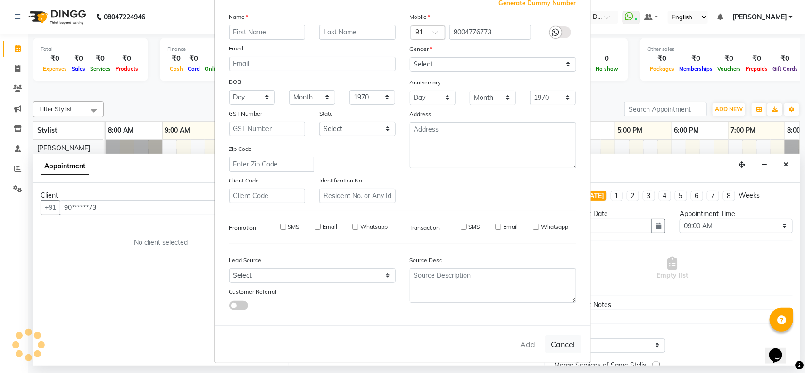
checkbox input "false"
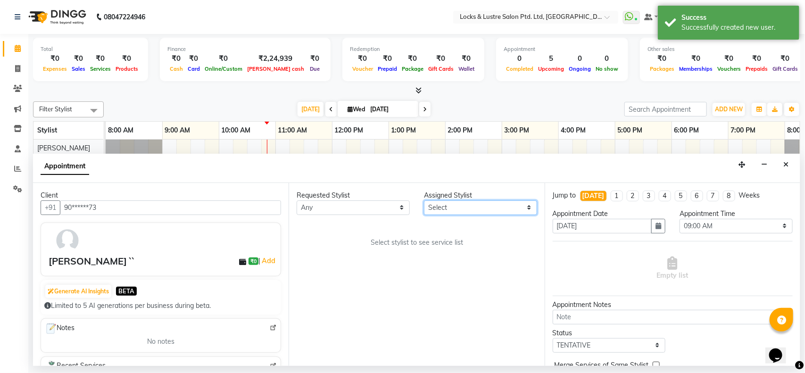
click at [468, 212] on select "Select [PERSON_NAME] [PERSON_NAME] [PERSON_NAME] [PERSON_NAME] [PERSON_NAME] [P…" at bounding box center [480, 207] width 113 height 15
select select "62982"
click at [424, 200] on select "Select [PERSON_NAME] [PERSON_NAME] [PERSON_NAME] [PERSON_NAME] [PERSON_NAME] [P…" at bounding box center [480, 207] width 113 height 15
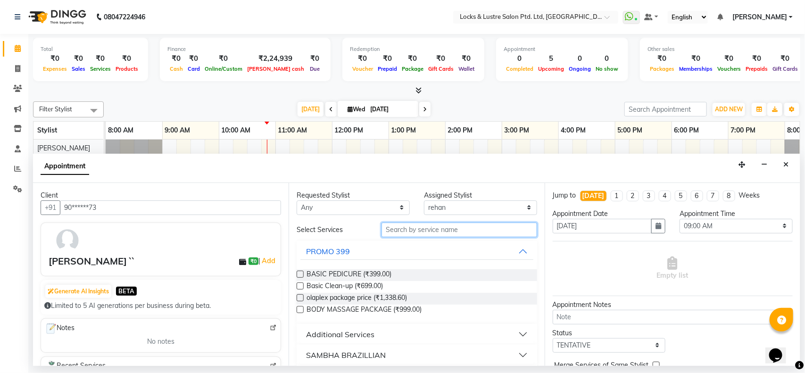
click at [413, 229] on input "text" at bounding box center [459, 230] width 156 height 15
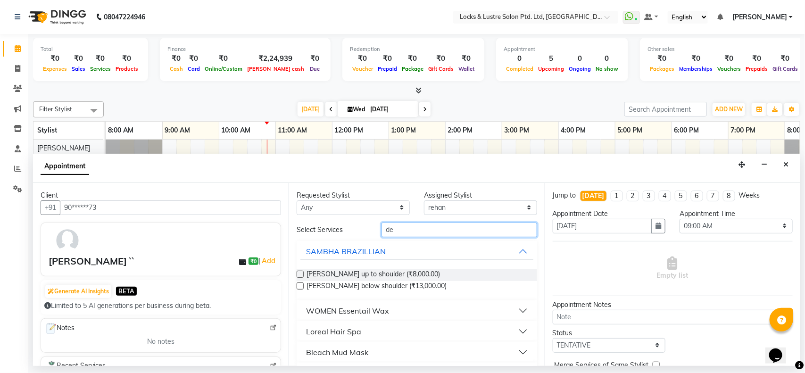
click at [415, 227] on input "de" at bounding box center [459, 230] width 156 height 15
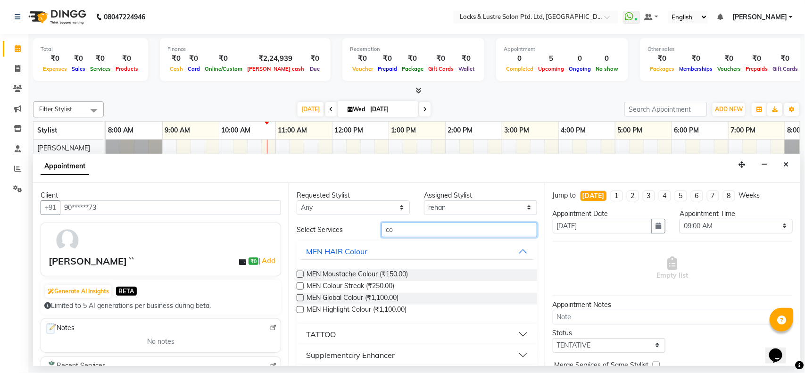
type input "c"
click at [302, 299] on label at bounding box center [300, 297] width 7 height 7
click at [302, 299] on input "checkbox" at bounding box center [300, 299] width 6 height 6
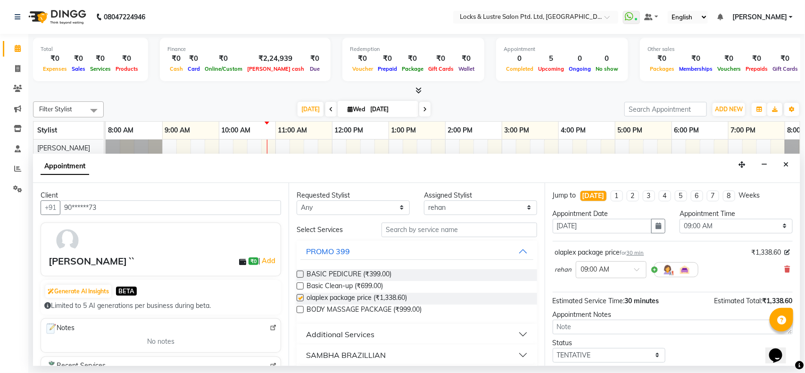
checkbox input "false"
click at [609, 269] on input "text" at bounding box center [601, 269] width 41 height 10
click at [595, 324] on div "04:00 PM" at bounding box center [611, 327] width 70 height 17
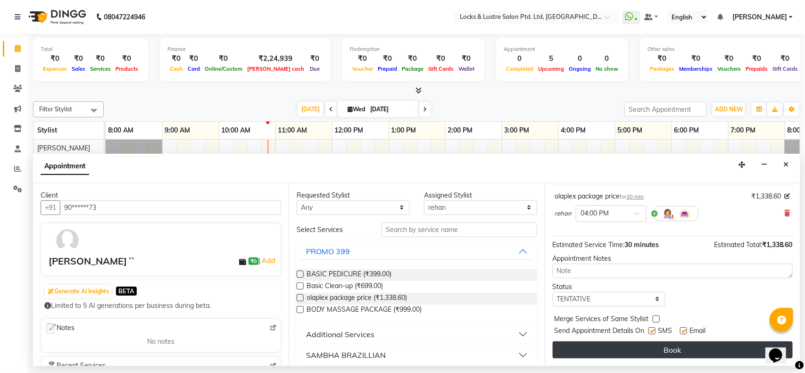
click at [616, 350] on button "Book" at bounding box center [673, 349] width 240 height 17
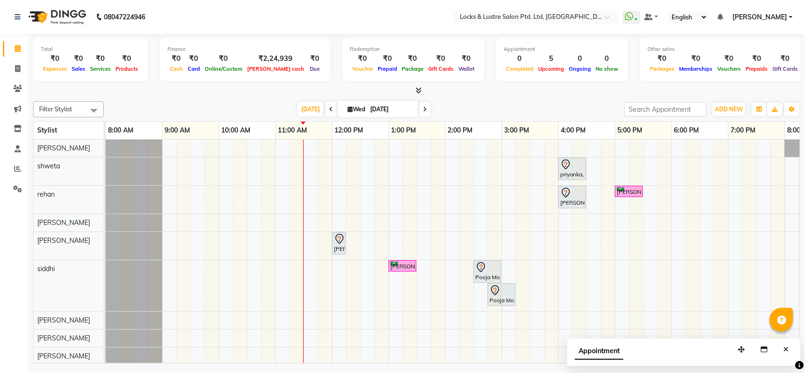
click at [791, 15] on link "[PERSON_NAME]" at bounding box center [762, 17] width 60 height 10
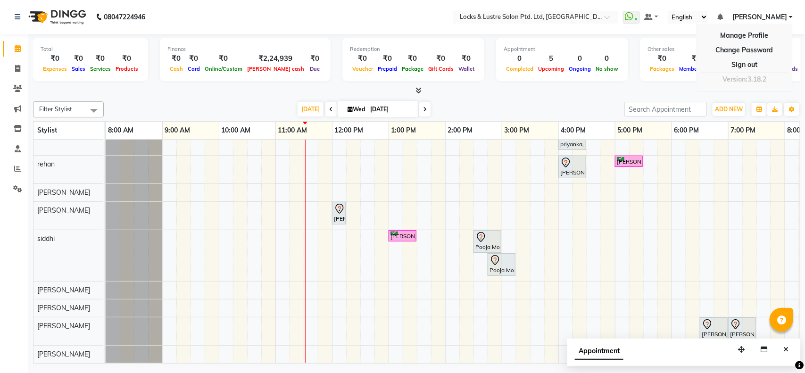
scroll to position [0, 0]
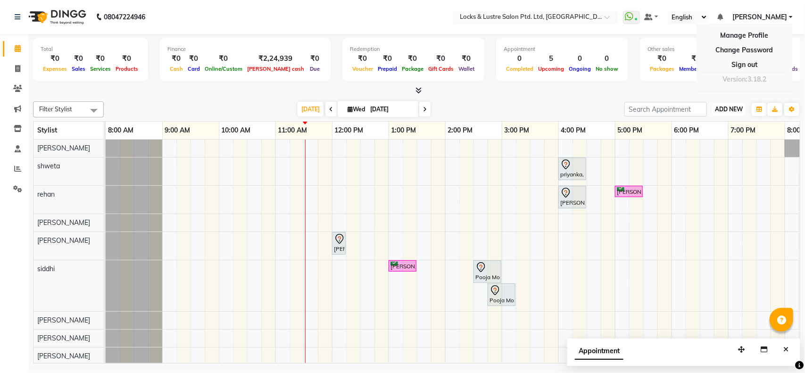
click at [721, 107] on span "ADD NEW" at bounding box center [729, 109] width 28 height 7
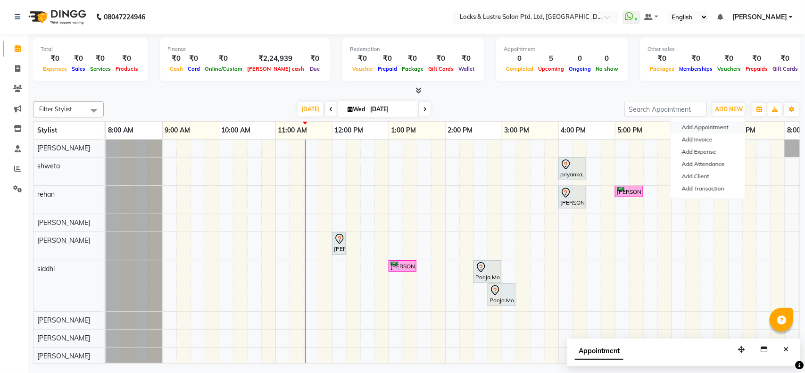
click at [708, 127] on button "Add Appointment" at bounding box center [707, 127] width 74 height 12
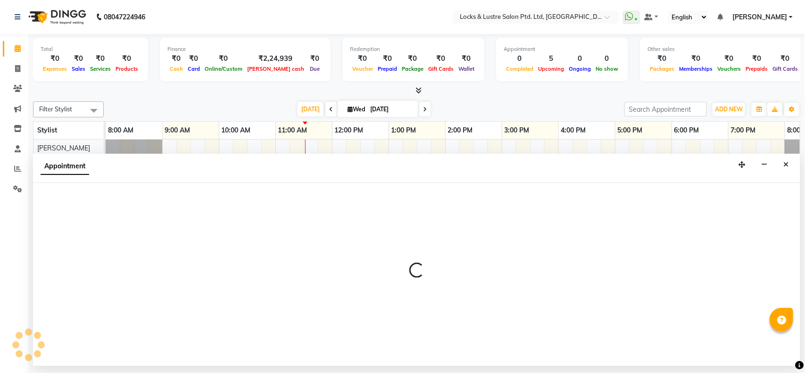
select select "tentative"
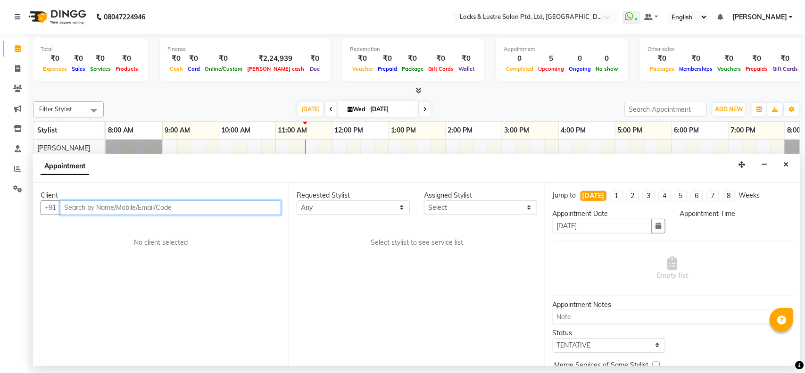
select select "540"
click at [104, 209] on input "text" at bounding box center [170, 207] width 221 height 15
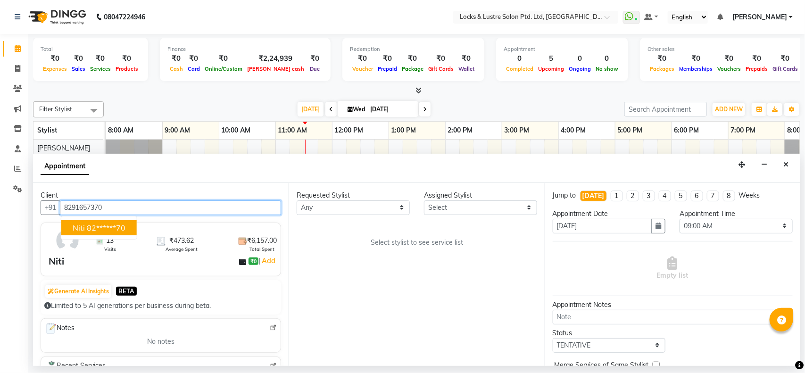
click at [98, 226] on ngb-highlight "82******70" at bounding box center [106, 227] width 39 height 9
type input "82******70"
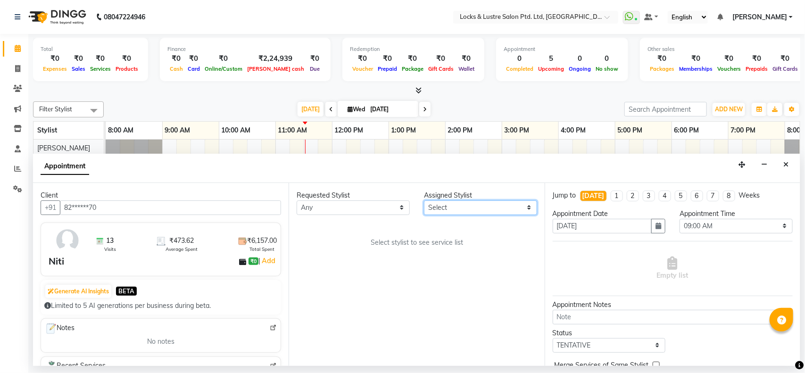
click at [486, 206] on select "Select [PERSON_NAME] [PERSON_NAME] [PERSON_NAME] [PERSON_NAME] [PERSON_NAME] [P…" at bounding box center [480, 207] width 113 height 15
select select "62976"
click at [424, 200] on select "Select [PERSON_NAME] [PERSON_NAME] [PERSON_NAME] [PERSON_NAME] [PERSON_NAME] [P…" at bounding box center [480, 207] width 113 height 15
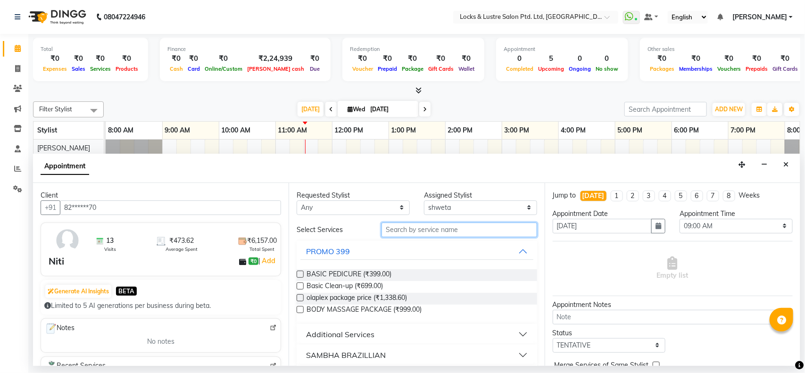
click at [435, 229] on input "text" at bounding box center [459, 230] width 156 height 15
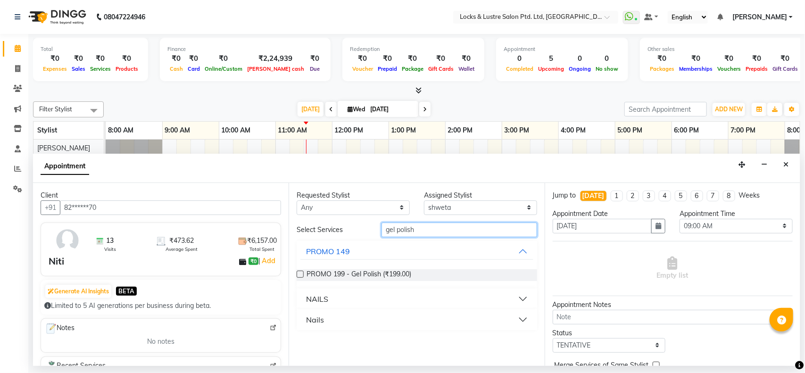
type input "gel polish"
click at [301, 272] on label at bounding box center [300, 274] width 7 height 7
click at [301, 272] on input "checkbox" at bounding box center [300, 275] width 6 height 6
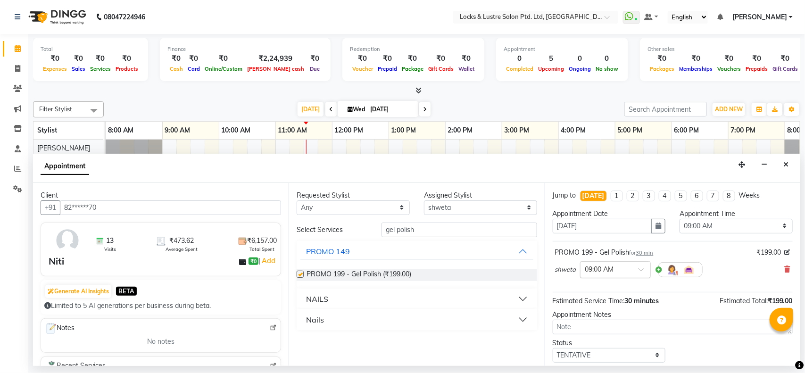
checkbox input "false"
click at [633, 266] on div at bounding box center [615, 269] width 70 height 10
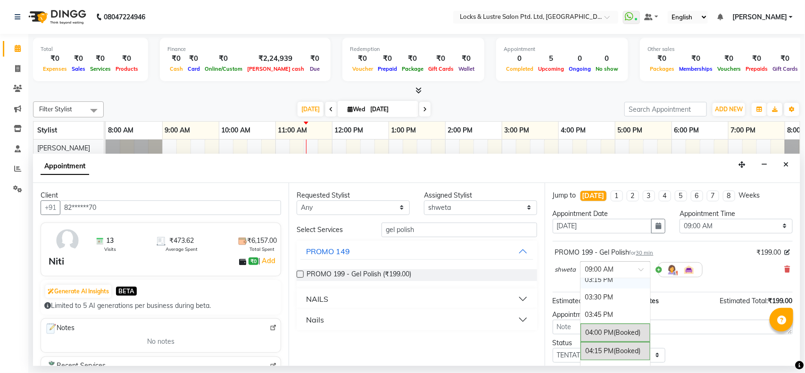
scroll to position [444, 0]
click at [609, 328] on div "04:00 PM (Booked)" at bounding box center [615, 332] width 70 height 18
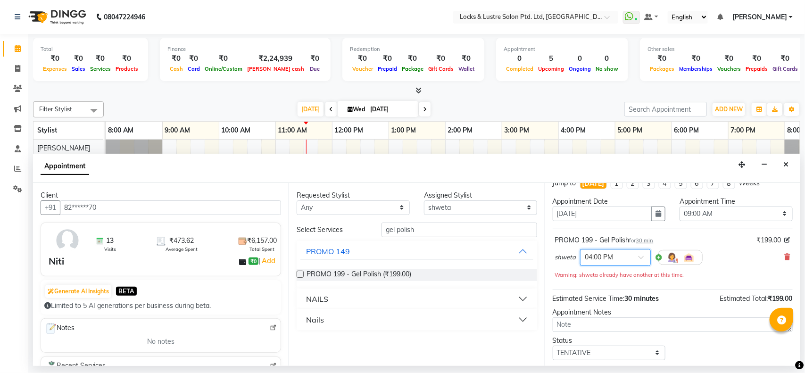
scroll to position [66, 0]
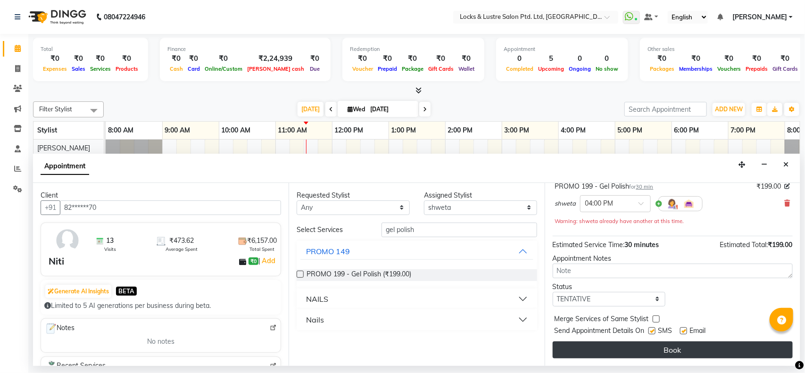
click at [616, 350] on button "Book" at bounding box center [673, 349] width 240 height 17
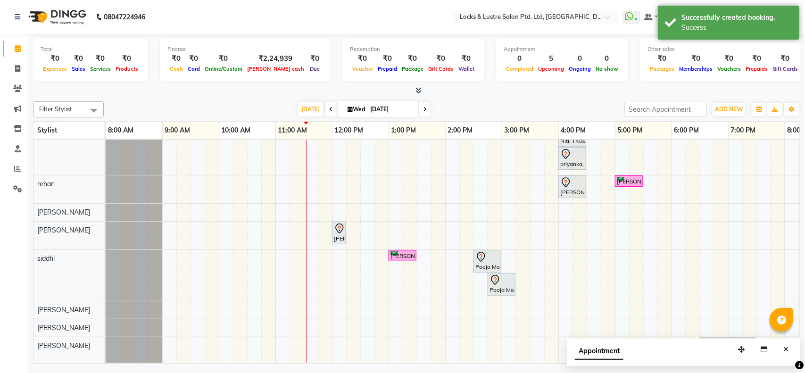
scroll to position [34, 0]
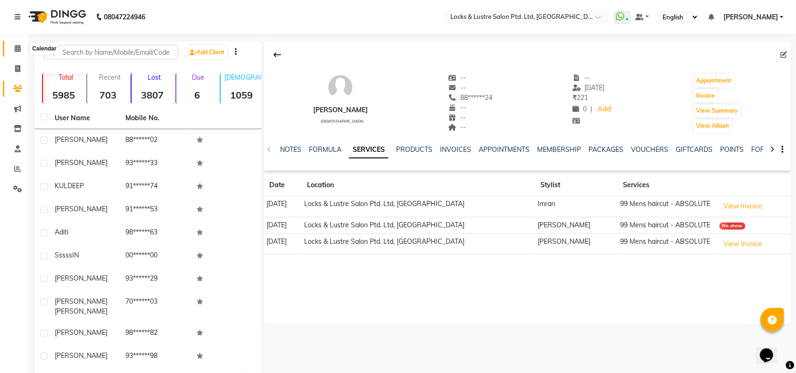
click at [10, 46] on span at bounding box center [17, 48] width 17 height 11
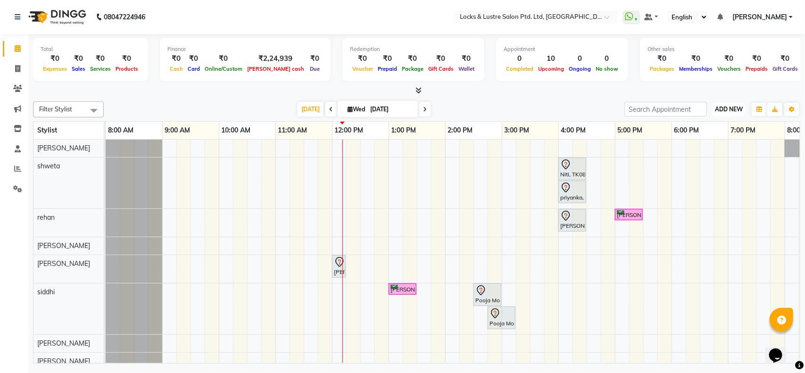
click at [729, 109] on span "ADD NEW" at bounding box center [729, 109] width 28 height 7
click at [703, 126] on button "Add Appointment" at bounding box center [707, 127] width 74 height 12
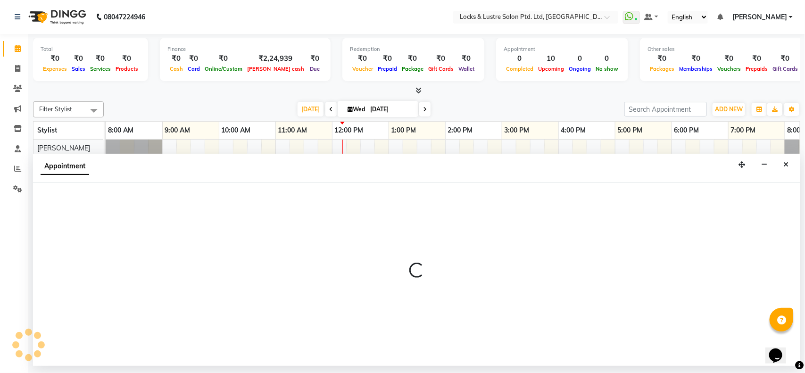
select select "540"
select select "tentative"
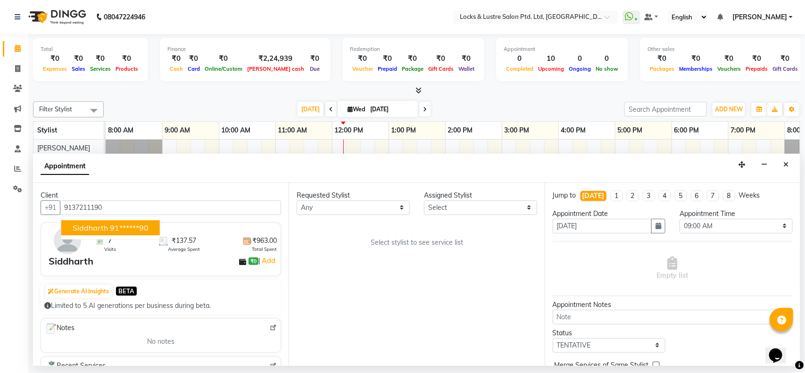
click at [95, 228] on span "Siddharth" at bounding box center [90, 227] width 35 height 9
type input "91******90"
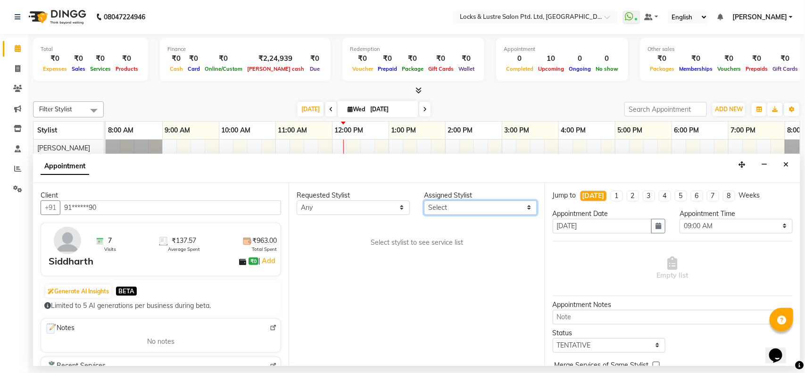
click at [456, 208] on select "Select [PERSON_NAME] [PERSON_NAME] [PERSON_NAME] [PERSON_NAME] [PERSON_NAME] [P…" at bounding box center [480, 207] width 113 height 15
select select "62982"
click at [424, 200] on select "Select [PERSON_NAME] [PERSON_NAME] [PERSON_NAME] [PERSON_NAME] [PERSON_NAME] [P…" at bounding box center [480, 207] width 113 height 15
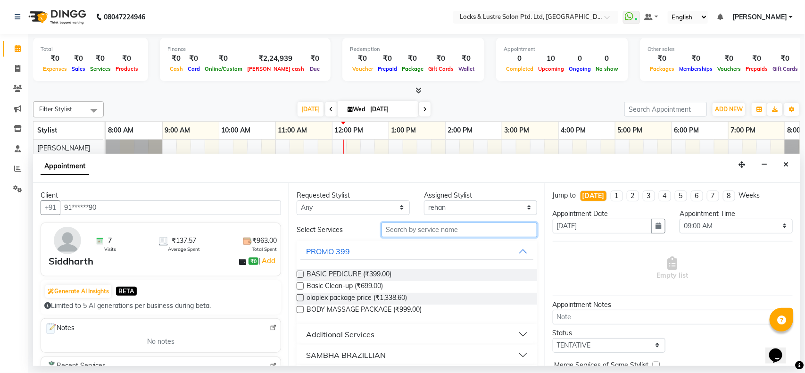
click at [421, 229] on input "text" at bounding box center [459, 230] width 156 height 15
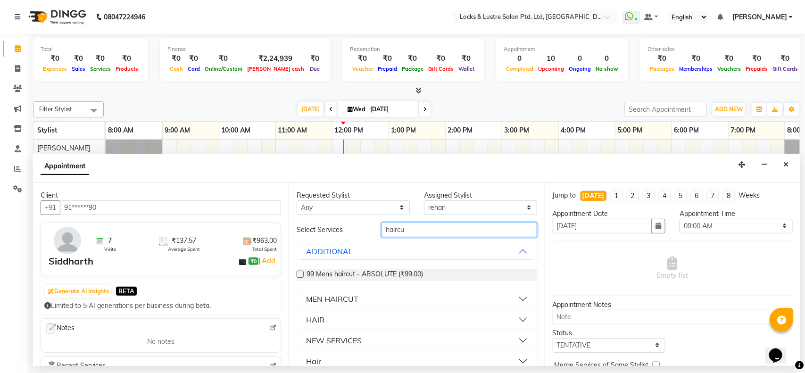
type input "haircu"
click at [300, 271] on label at bounding box center [300, 274] width 7 height 7
click at [300, 272] on input "checkbox" at bounding box center [300, 275] width 6 height 6
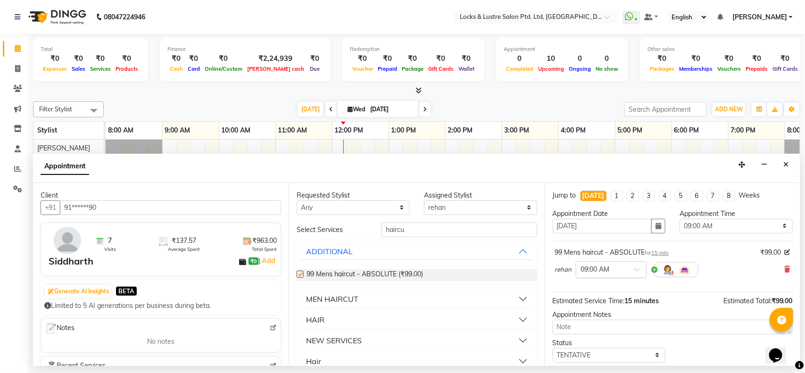
checkbox input "false"
click at [614, 267] on input "text" at bounding box center [601, 269] width 41 height 10
click at [603, 320] on div "02:30 PM" at bounding box center [611, 320] width 70 height 17
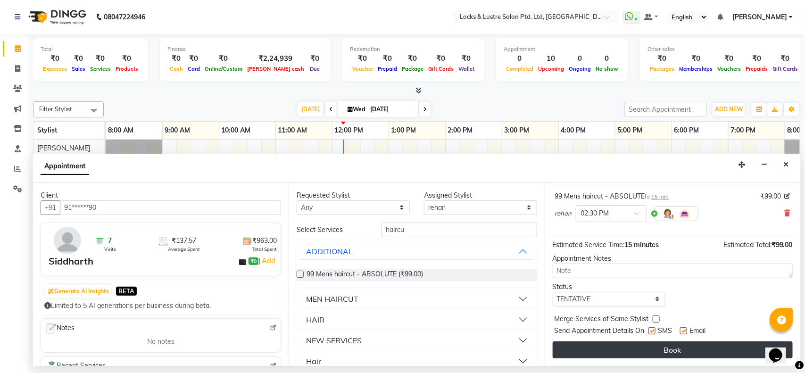
click at [658, 350] on button "Book" at bounding box center [673, 349] width 240 height 17
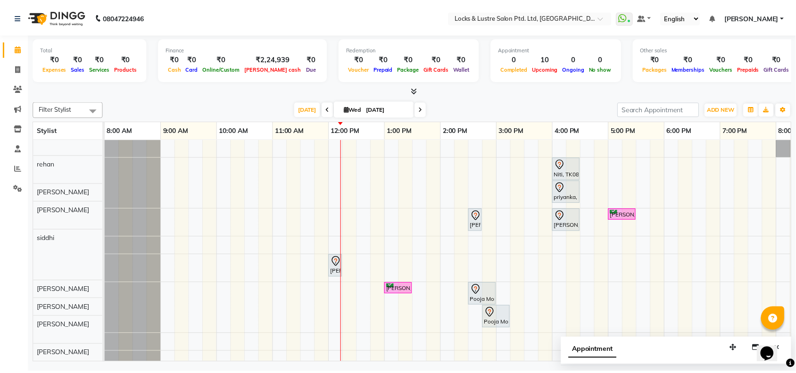
scroll to position [0, 0]
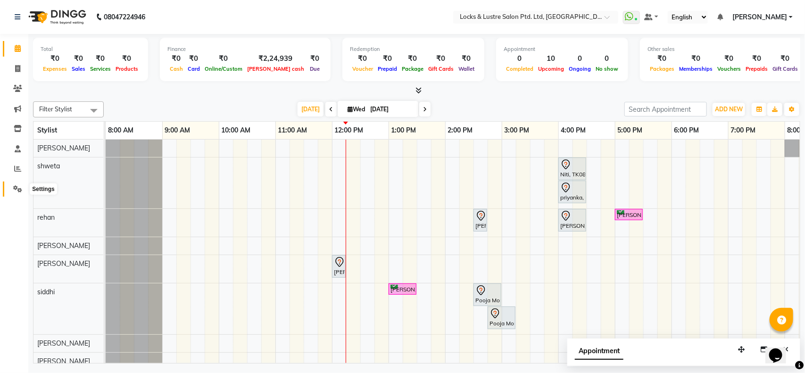
click at [15, 185] on icon at bounding box center [17, 188] width 9 height 7
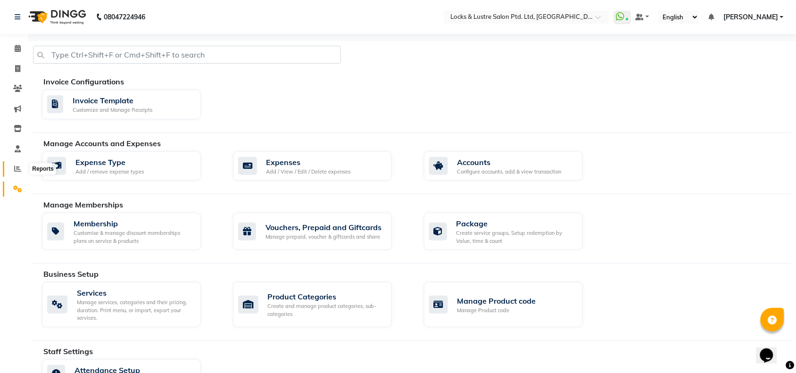
click at [17, 173] on span at bounding box center [17, 169] width 17 height 11
